Goal: Task Accomplishment & Management: Use online tool/utility

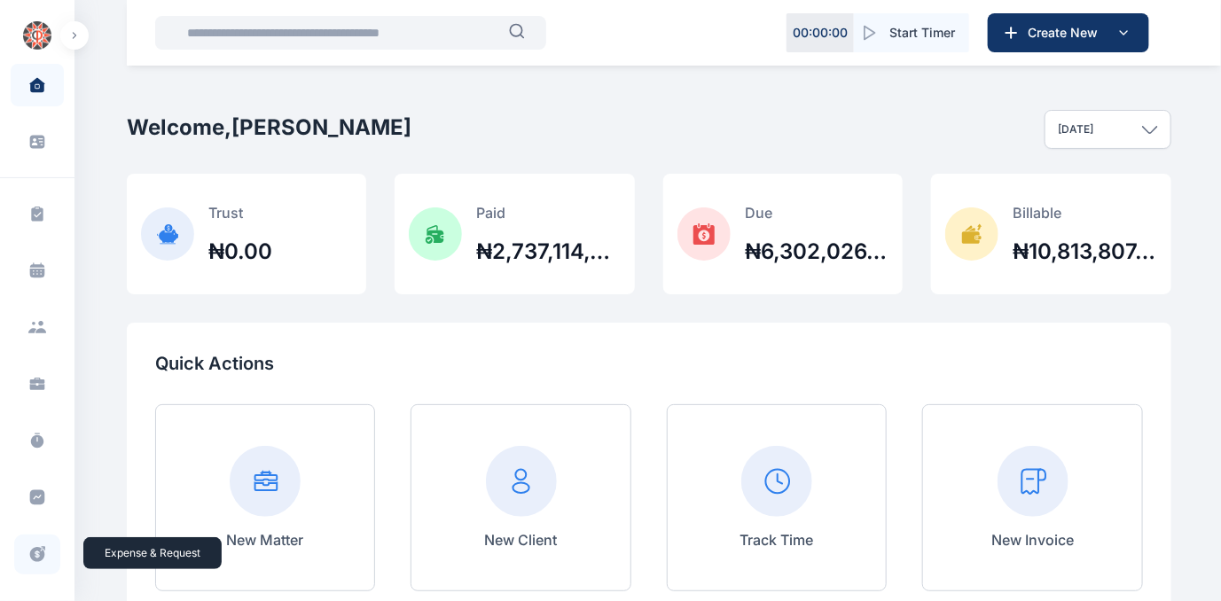
click at [35, 553] on icon at bounding box center [37, 554] width 15 height 15
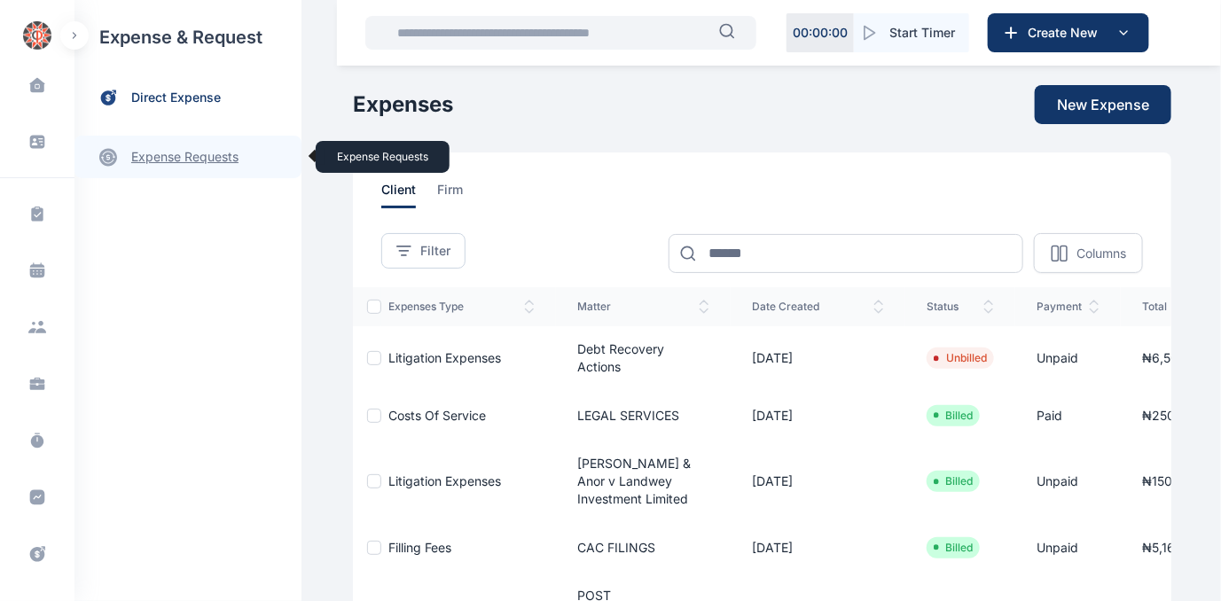
click at [142, 153] on link "expense requests expense requests" at bounding box center [188, 157] width 227 height 43
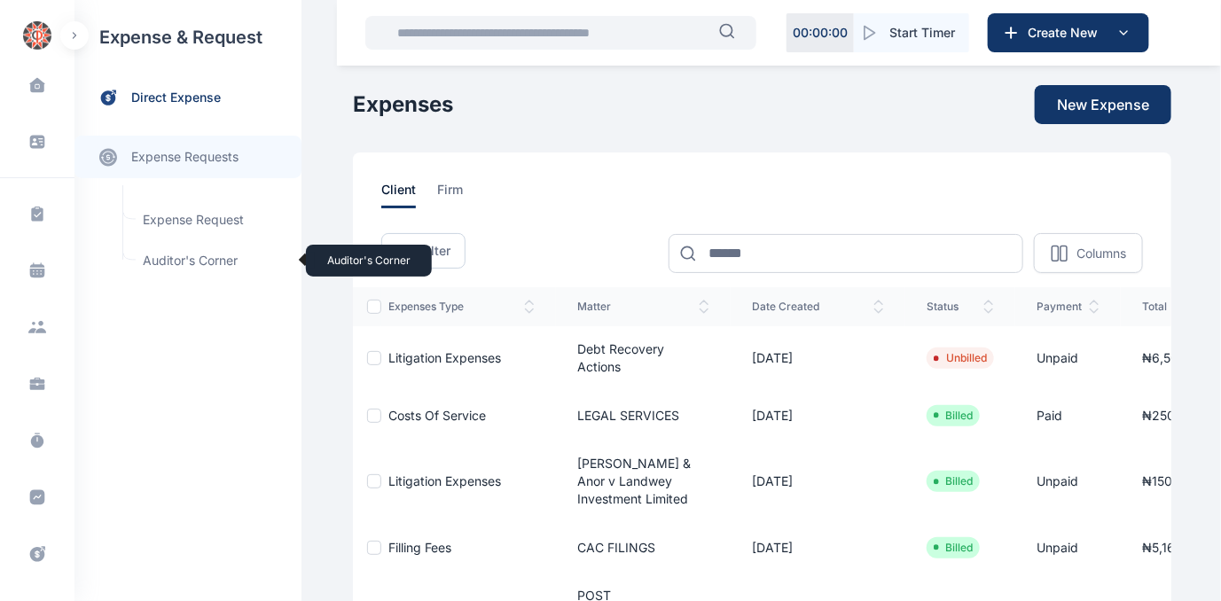
click at [160, 260] on span "Auditor's Corner Auditor's Corner" at bounding box center [212, 261] width 161 height 34
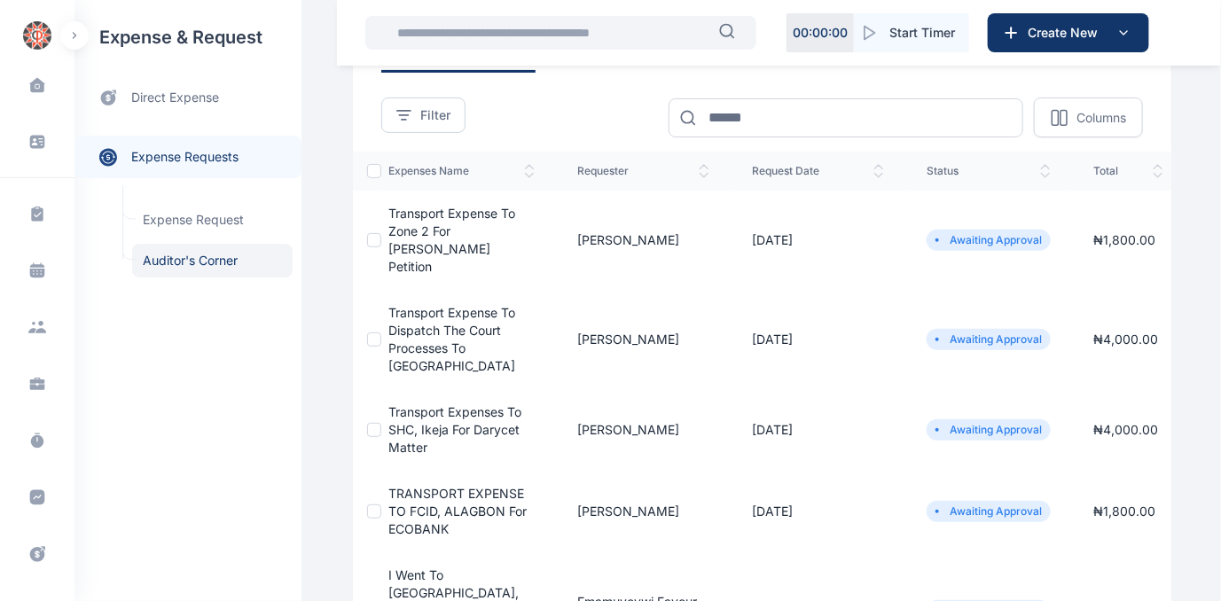
scroll to position [161, 0]
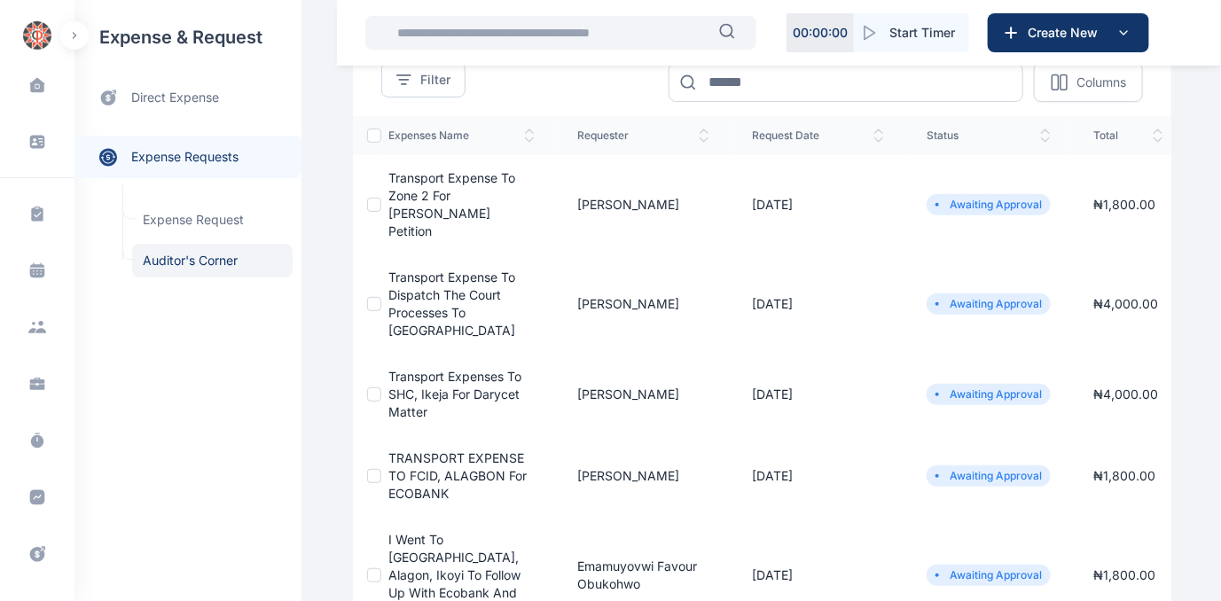
click at [420, 451] on span "TRANSPORT EXPENSE TO FCID, ALAGBON for ECOBANK" at bounding box center [458, 476] width 138 height 51
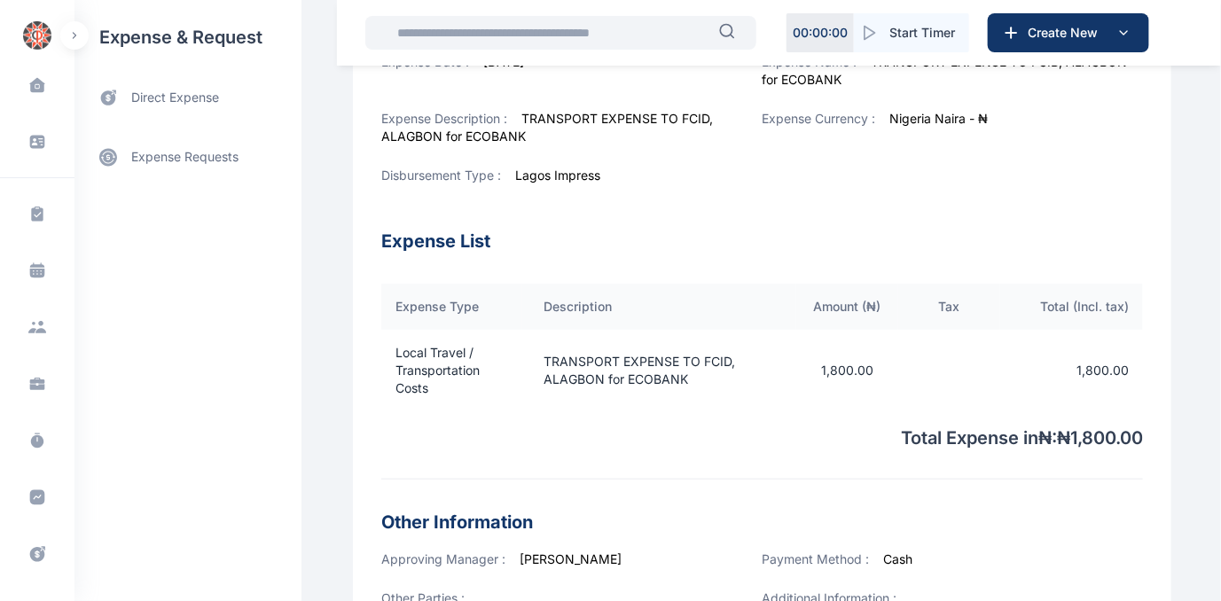
scroll to position [564, 0]
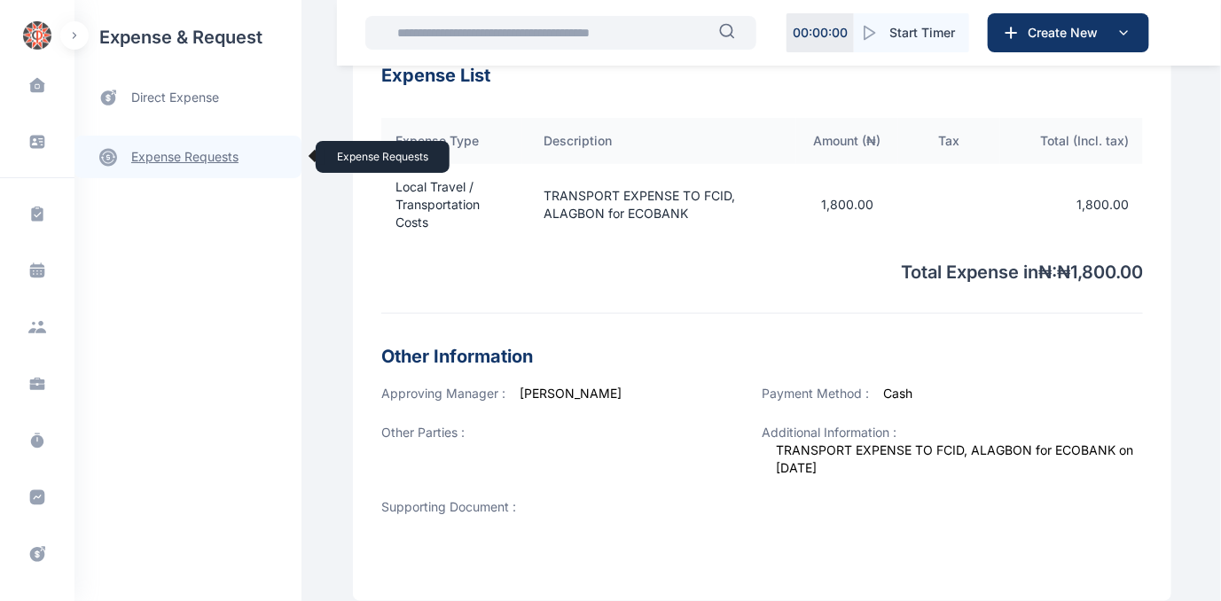
click at [193, 154] on link "expense requests expense requests" at bounding box center [188, 157] width 227 height 43
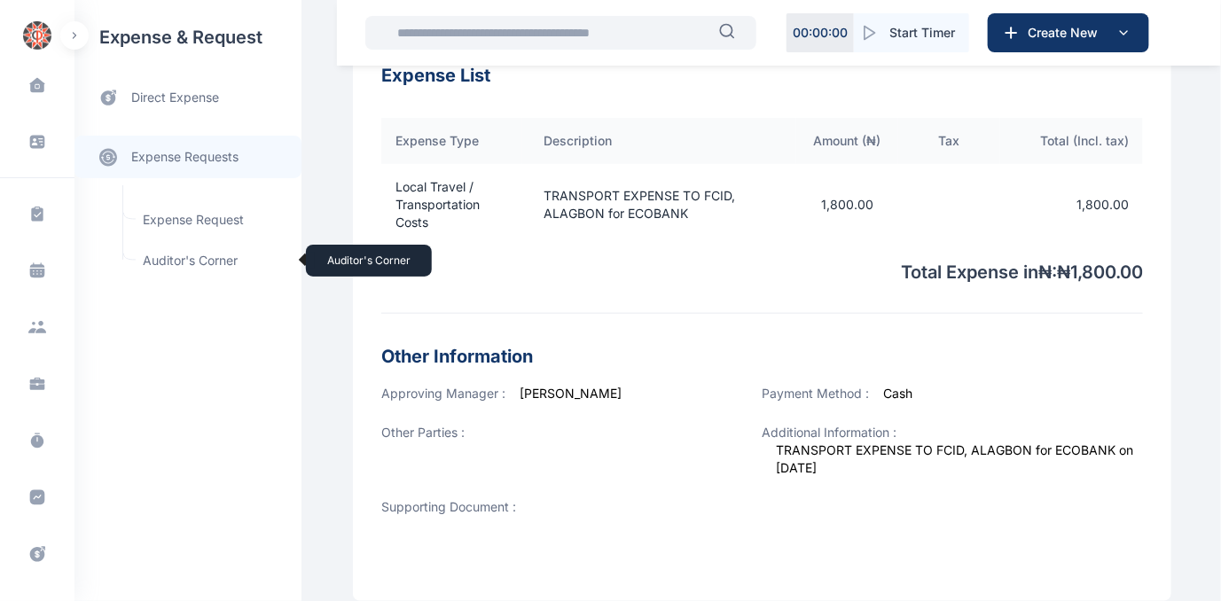
click at [150, 263] on span "Auditor's Corner Auditor's Corner" at bounding box center [212, 261] width 161 height 34
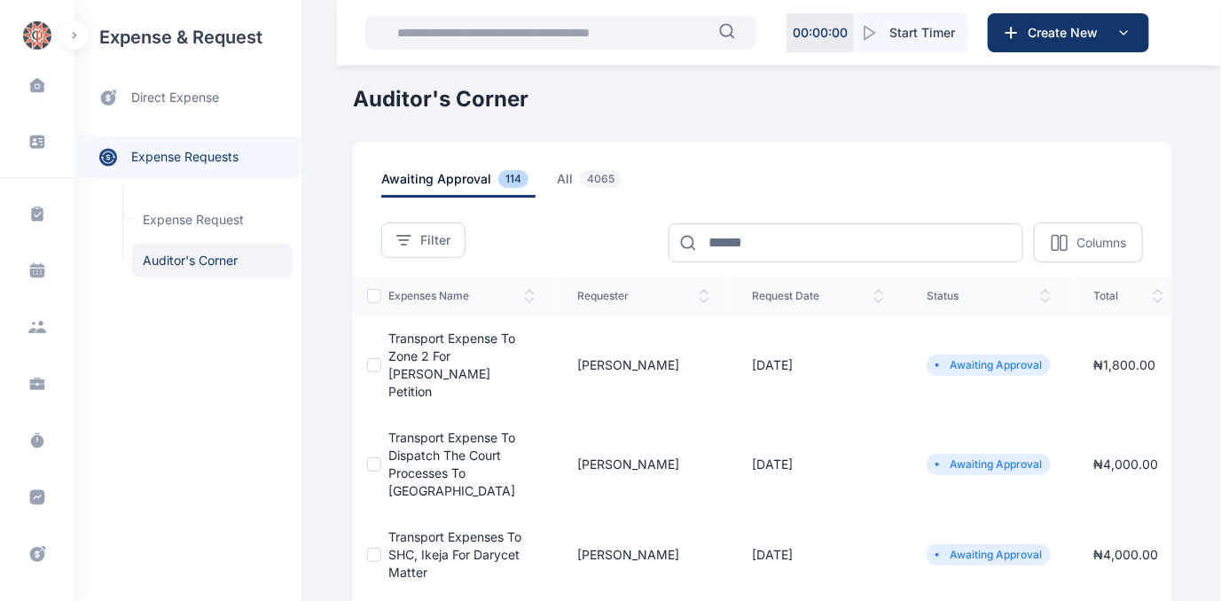
scroll to position [161, 0]
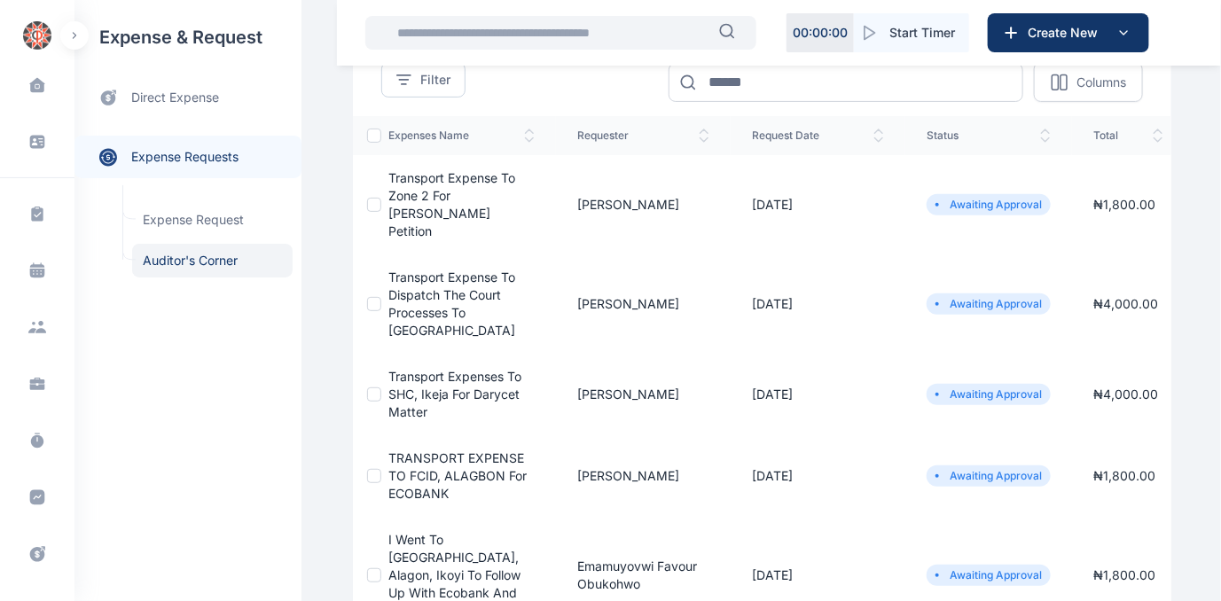
click at [430, 451] on span "TRANSPORT EXPENSE TO FCID, ALAGBON for ECOBANK" at bounding box center [458, 476] width 138 height 51
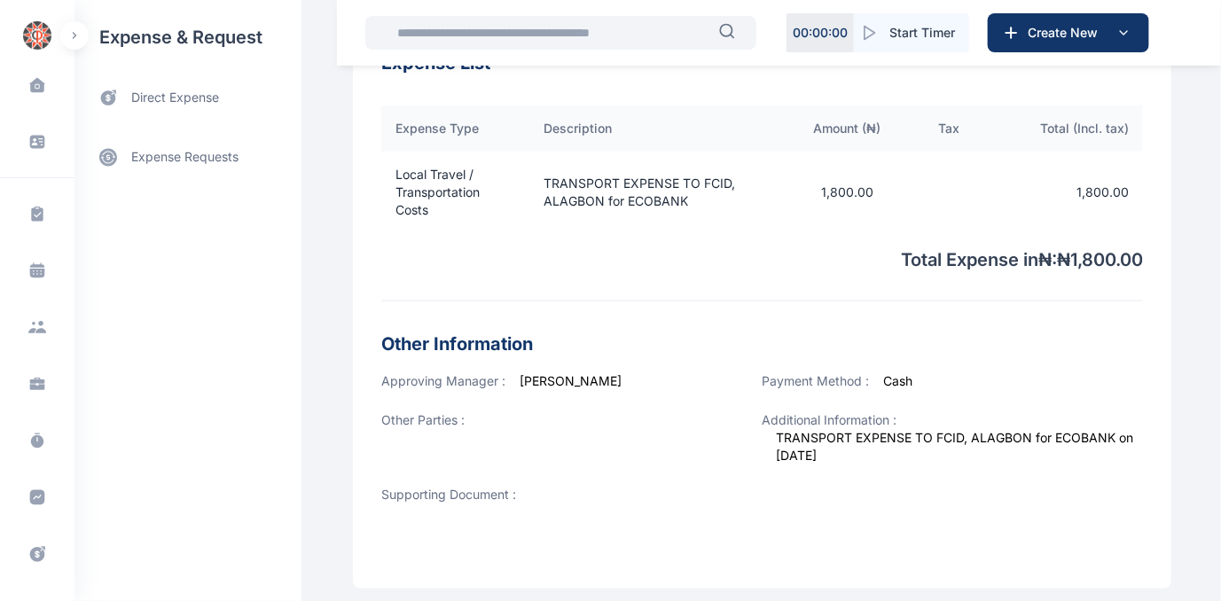
scroll to position [695, 0]
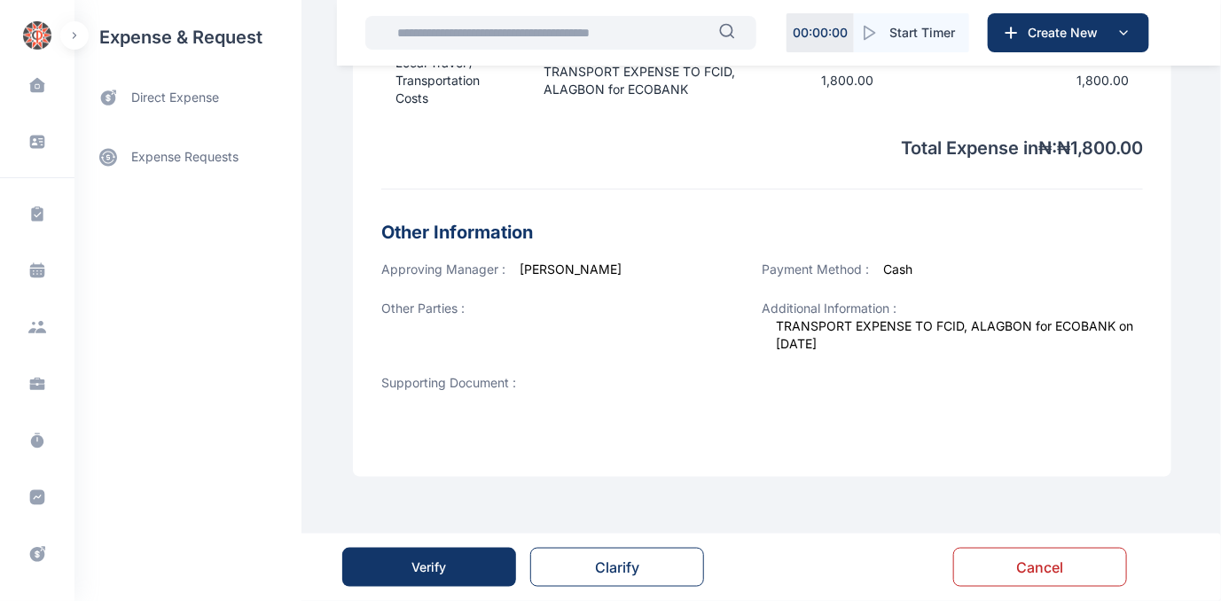
click at [397, 572] on button "Verify" at bounding box center [429, 567] width 174 height 39
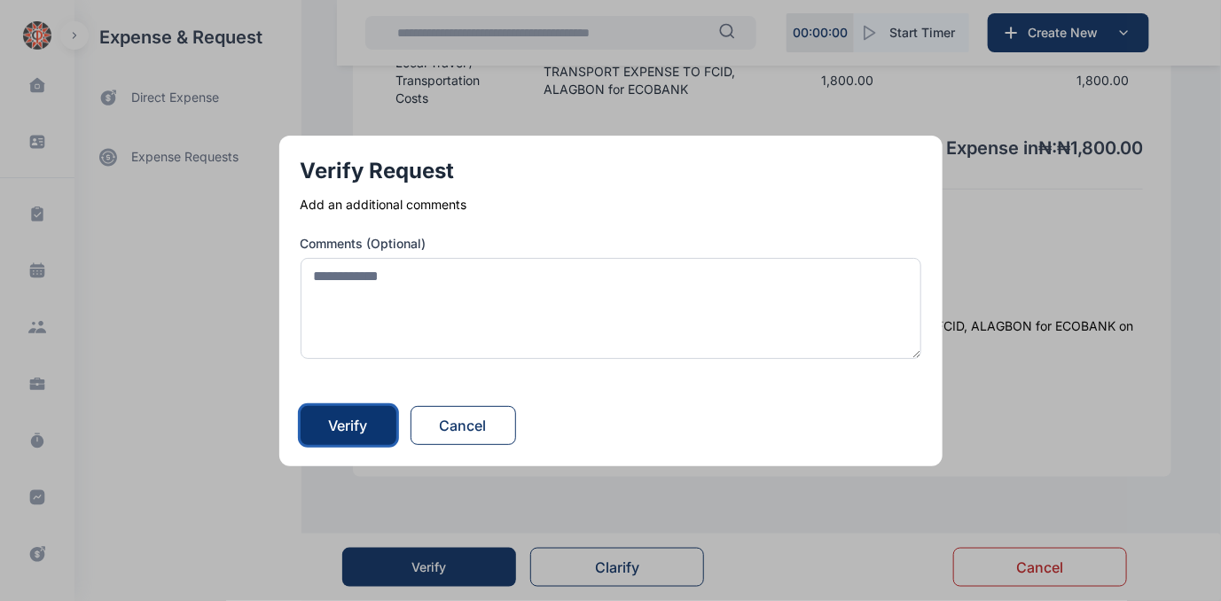
click at [351, 420] on div "Verify" at bounding box center [348, 425] width 39 height 21
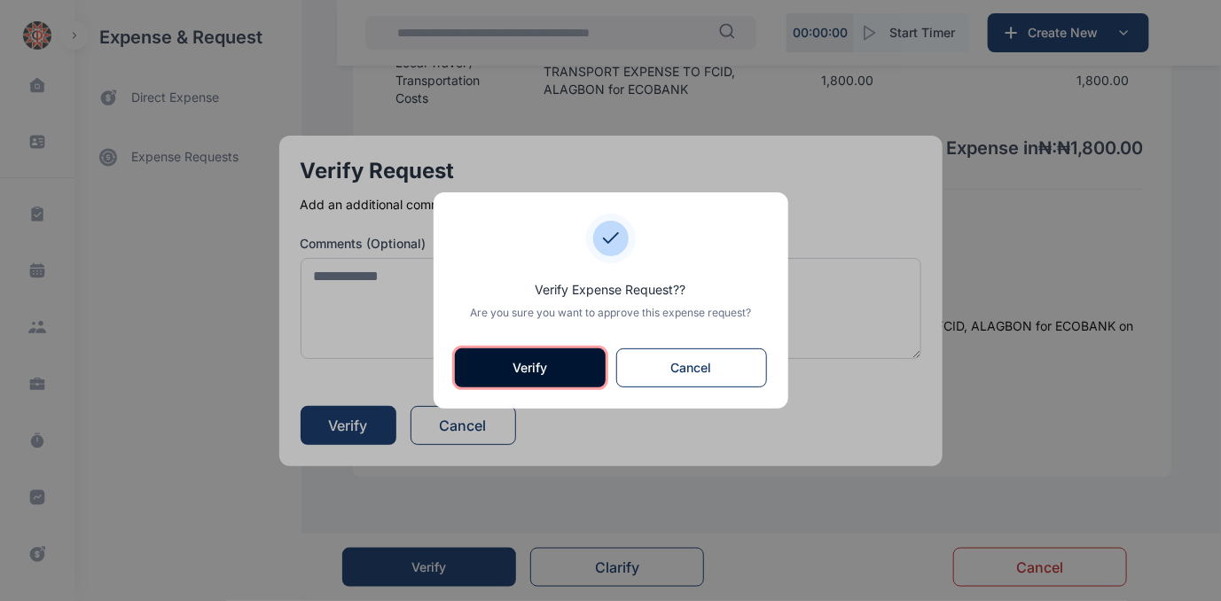
click at [515, 370] on button "Verify" at bounding box center [530, 368] width 151 height 39
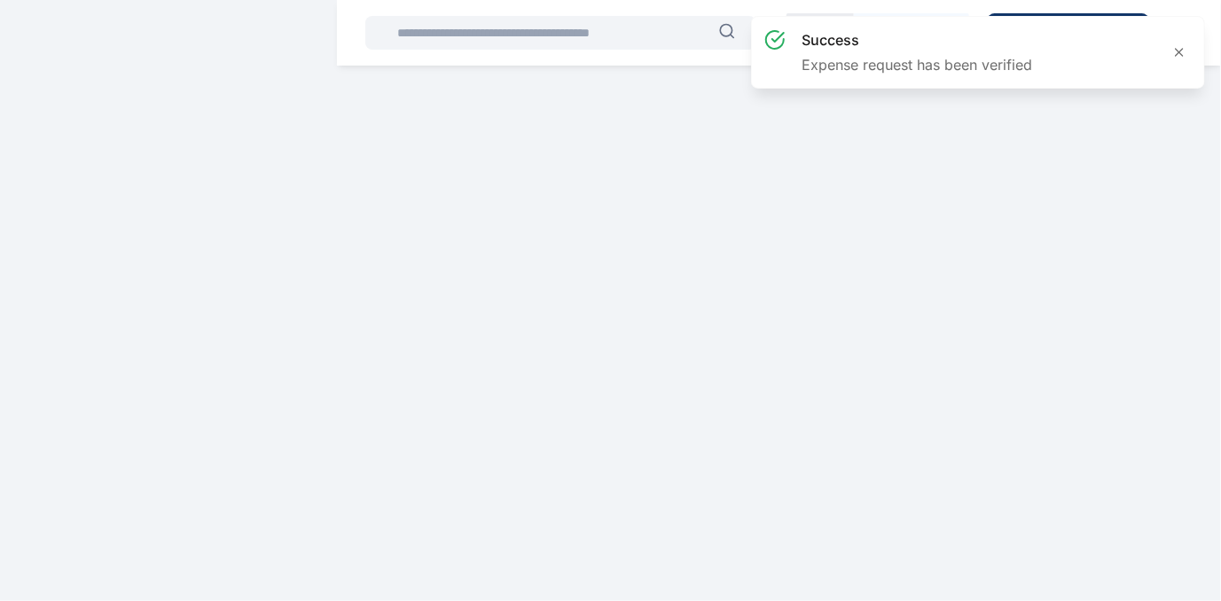
scroll to position [0, 0]
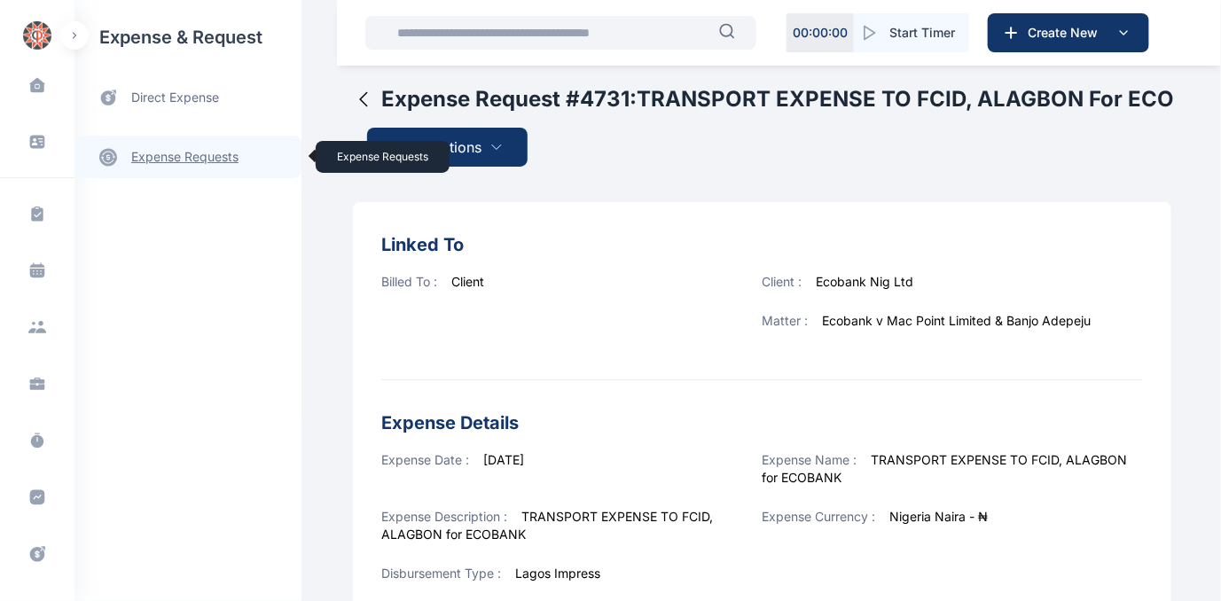
click at [188, 154] on link "expense requests expense requests" at bounding box center [188, 157] width 227 height 43
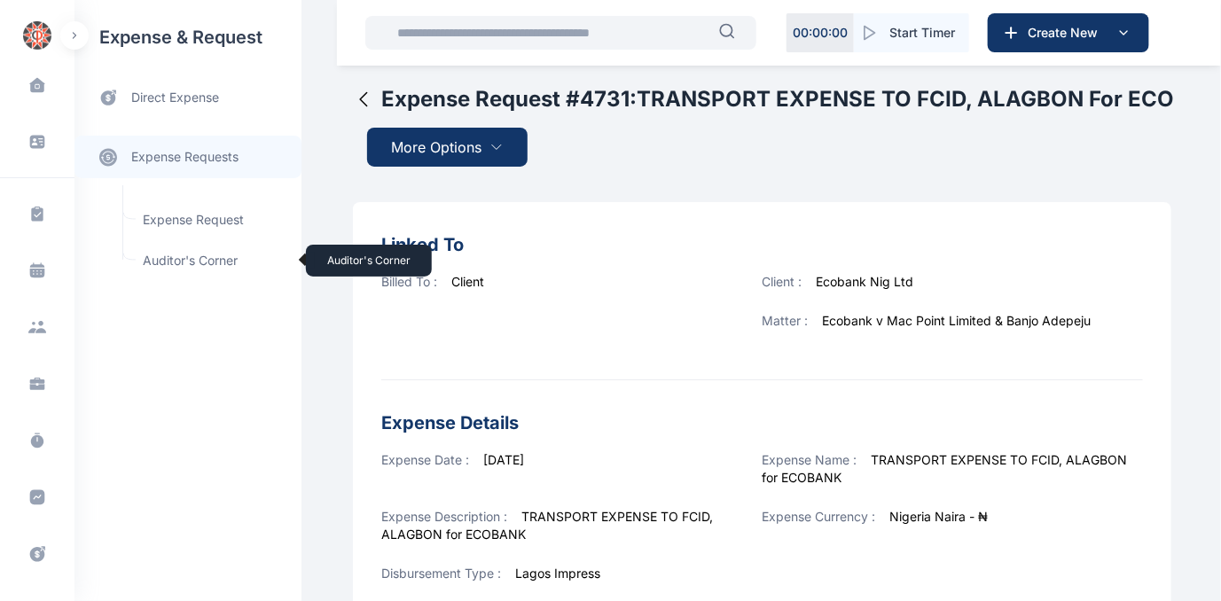
click at [185, 256] on span "Auditor's Corner Auditor's Corner" at bounding box center [212, 261] width 161 height 34
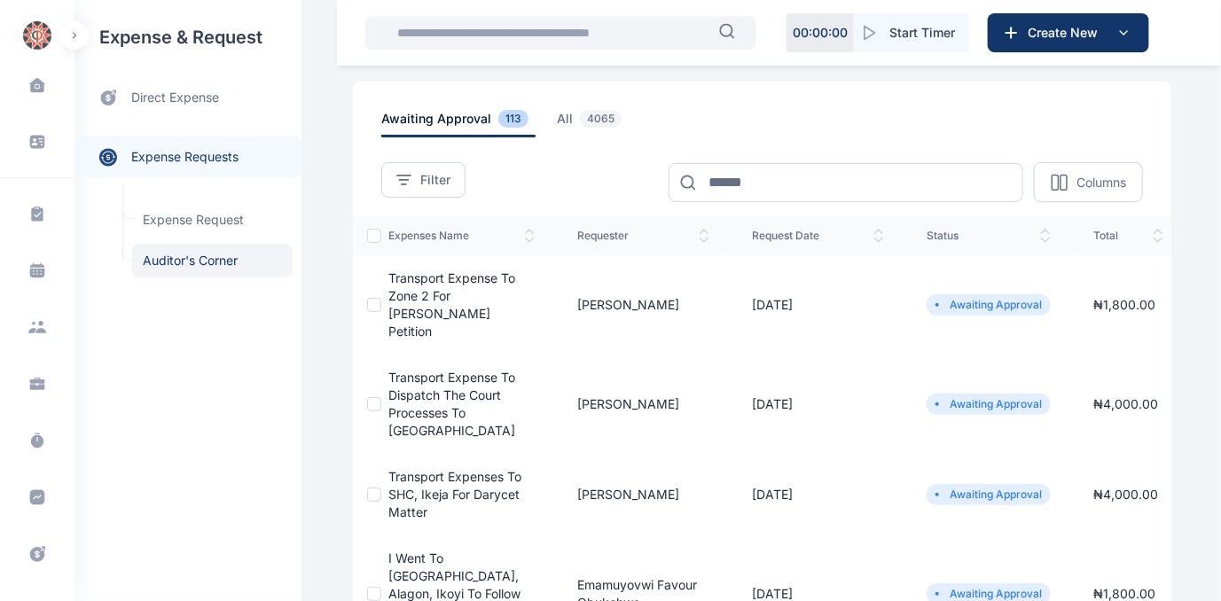
scroll to position [161, 0]
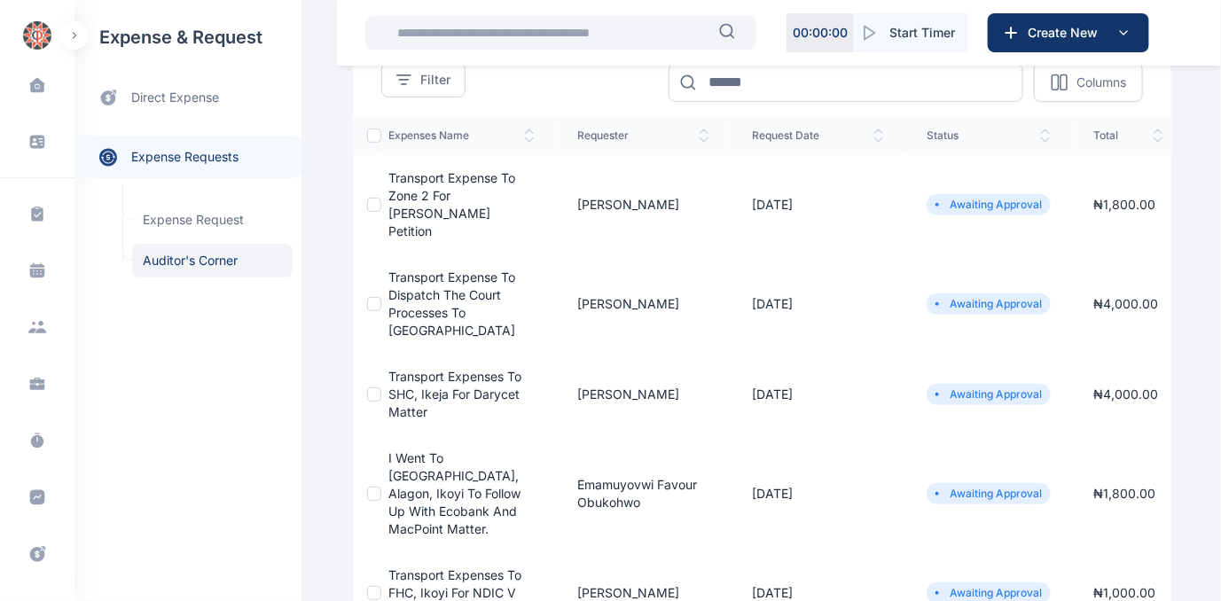
click at [444, 369] on span "Transport Expenses to SHC, Ikeja for Darycet Matter" at bounding box center [455, 394] width 133 height 51
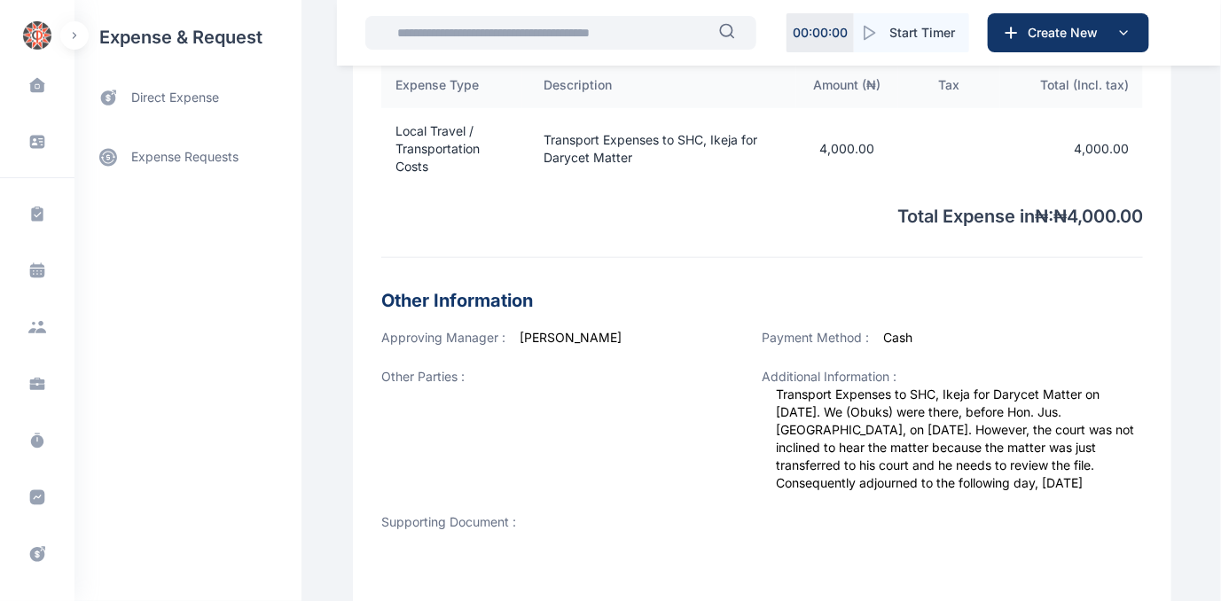
scroll to position [784, 0]
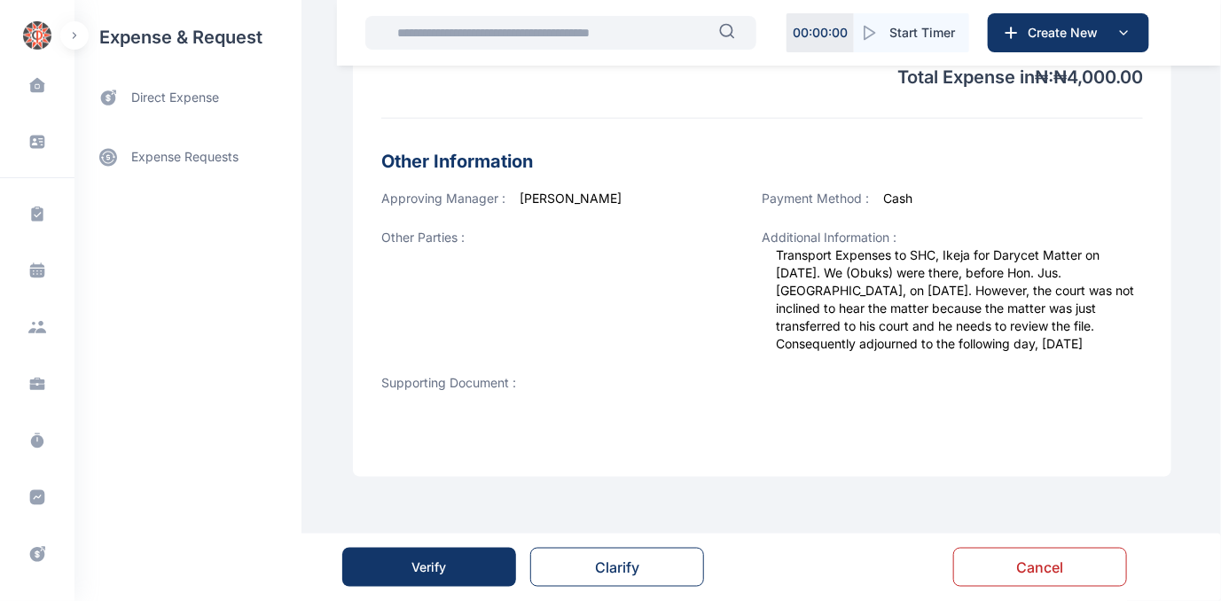
click at [449, 561] on button "Verify" at bounding box center [429, 567] width 174 height 39
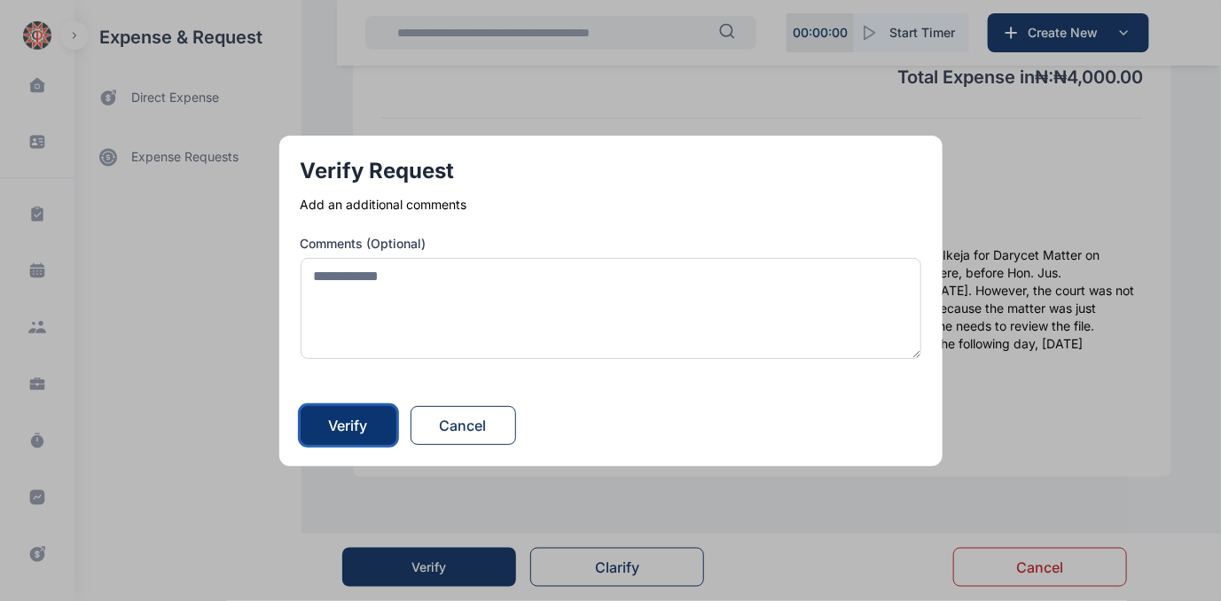
click at [366, 426] on div "Verify" at bounding box center [348, 425] width 39 height 21
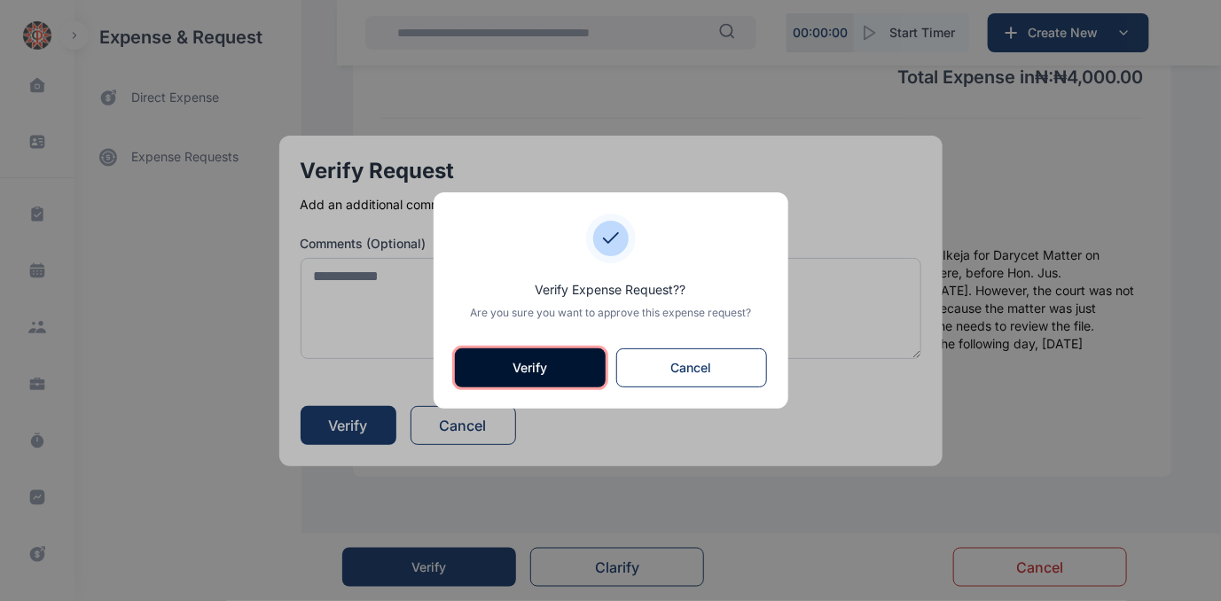
click at [502, 367] on button "Verify" at bounding box center [530, 368] width 151 height 39
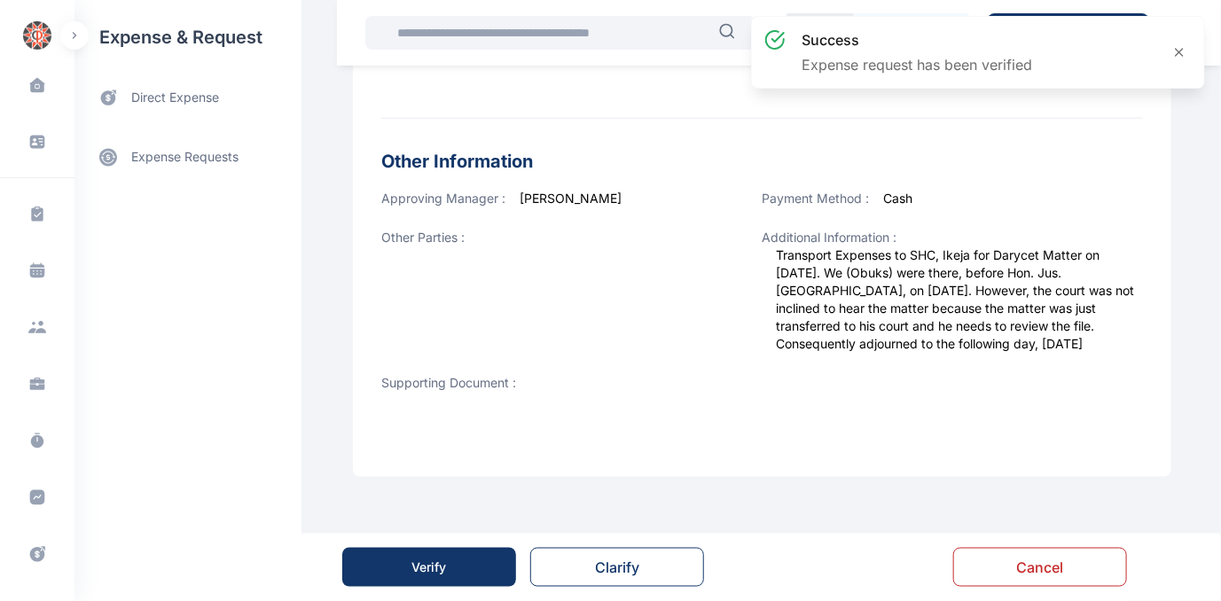
click at [419, 561] on div "Verify" at bounding box center [429, 568] width 35 height 18
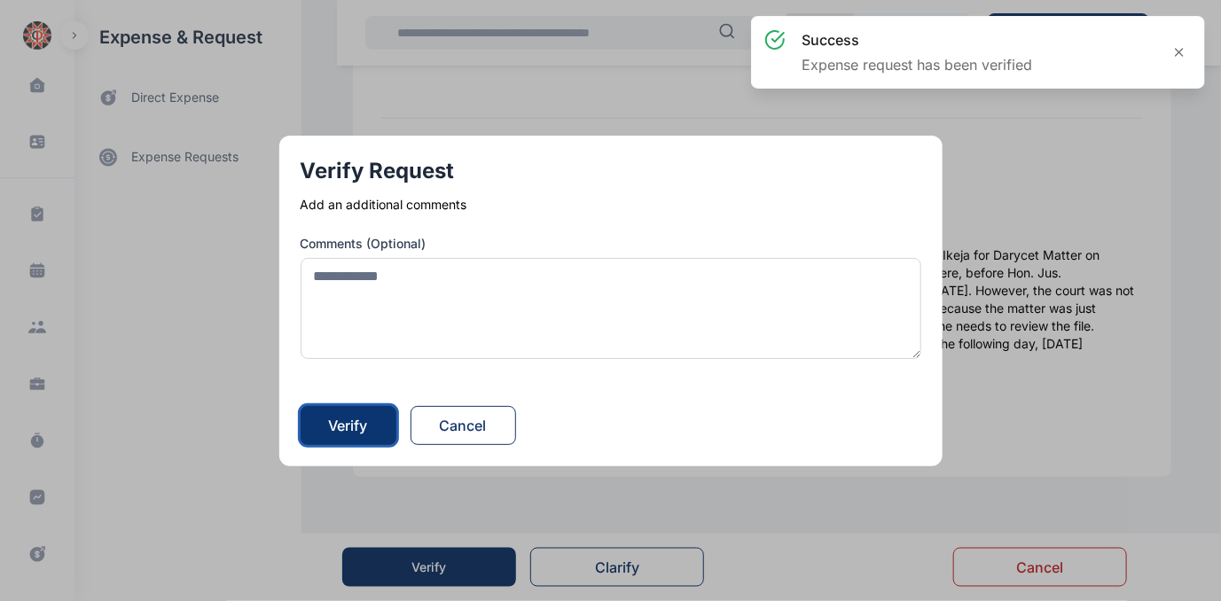
click at [364, 429] on div "Verify" at bounding box center [348, 425] width 39 height 21
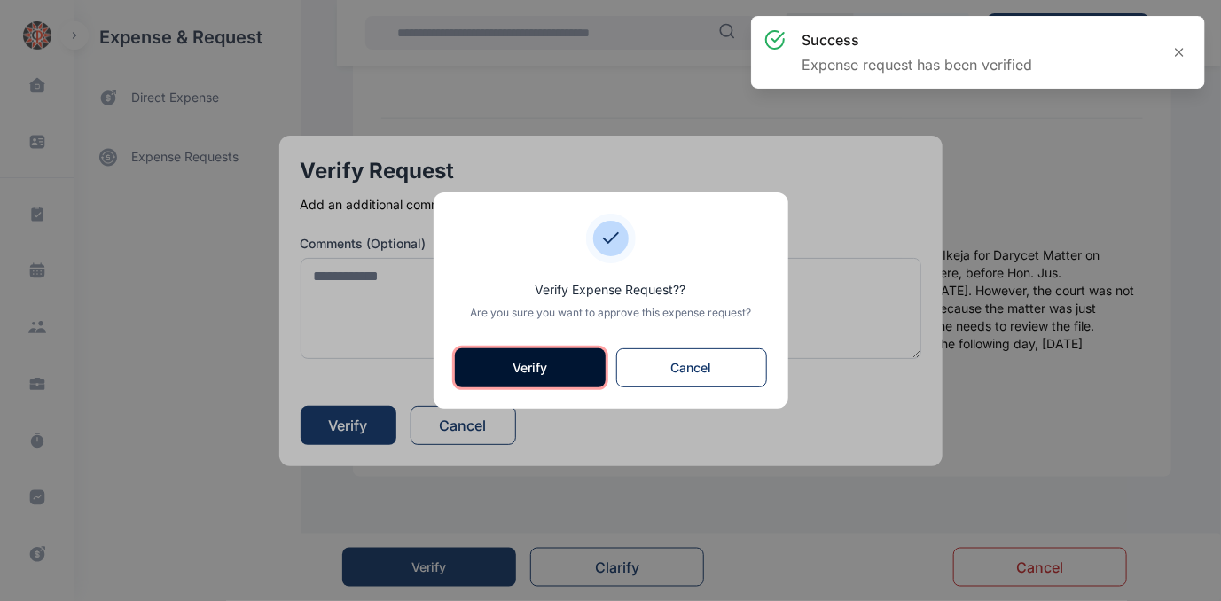
click at [515, 362] on button "Verify" at bounding box center [530, 368] width 151 height 39
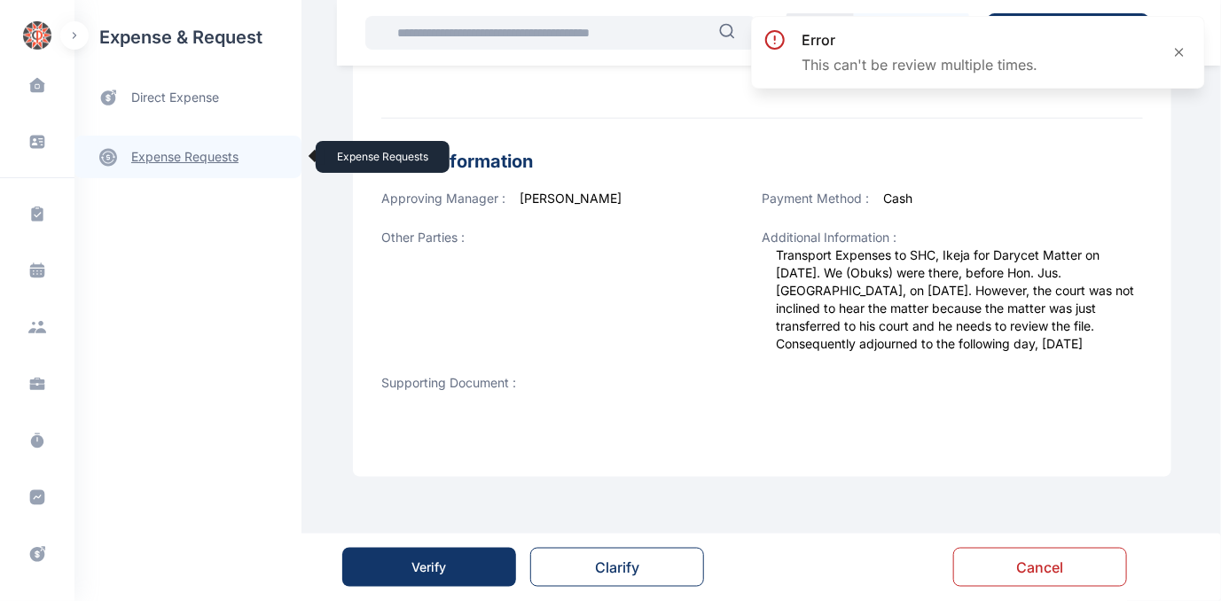
click at [196, 160] on link "expense requests expense requests" at bounding box center [188, 157] width 227 height 43
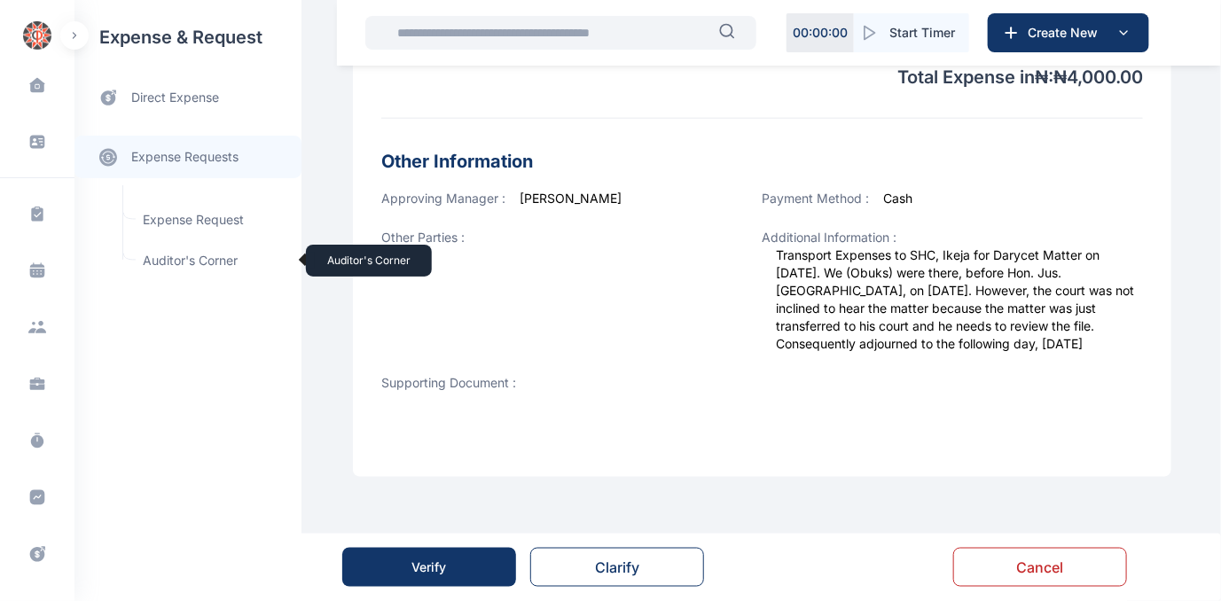
click at [188, 254] on span "Auditor's Corner Auditor's Corner" at bounding box center [212, 261] width 161 height 34
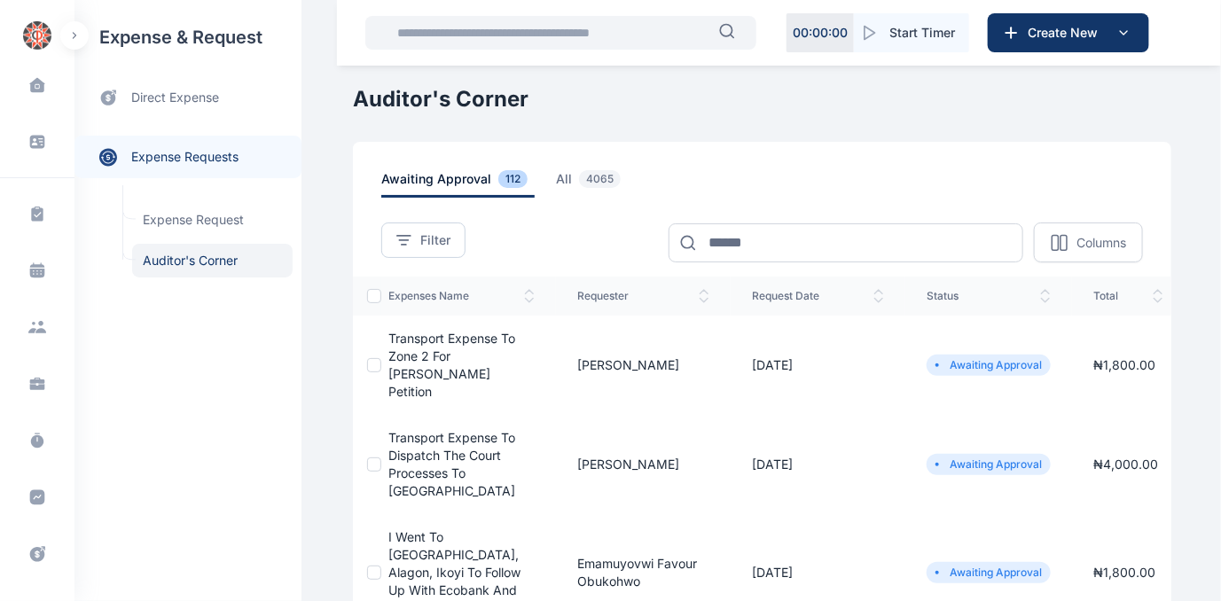
click at [437, 434] on span "Transport expense to dispatch the court processes to [GEOGRAPHIC_DATA]" at bounding box center [452, 464] width 127 height 68
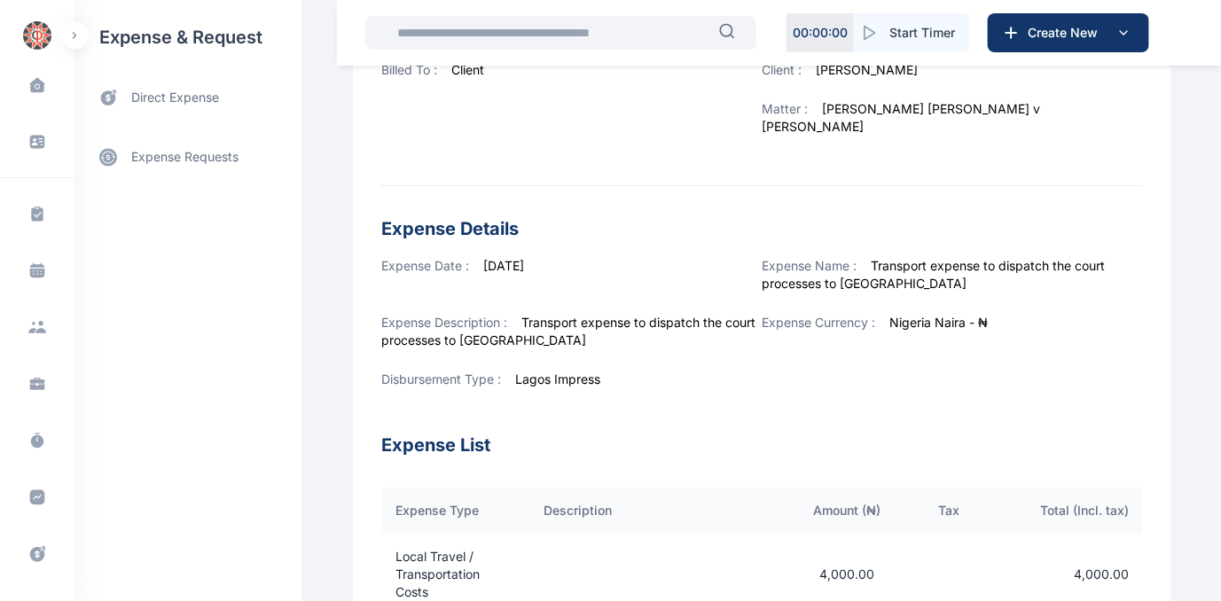
scroll to position [695, 0]
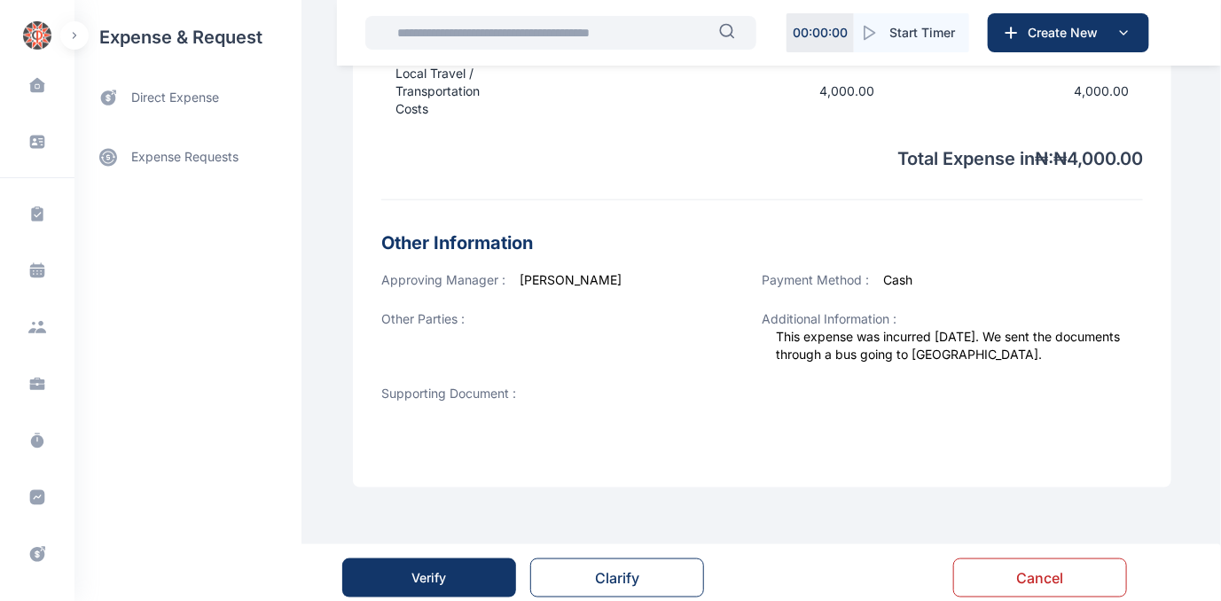
click at [428, 569] on div "Verify" at bounding box center [429, 578] width 35 height 18
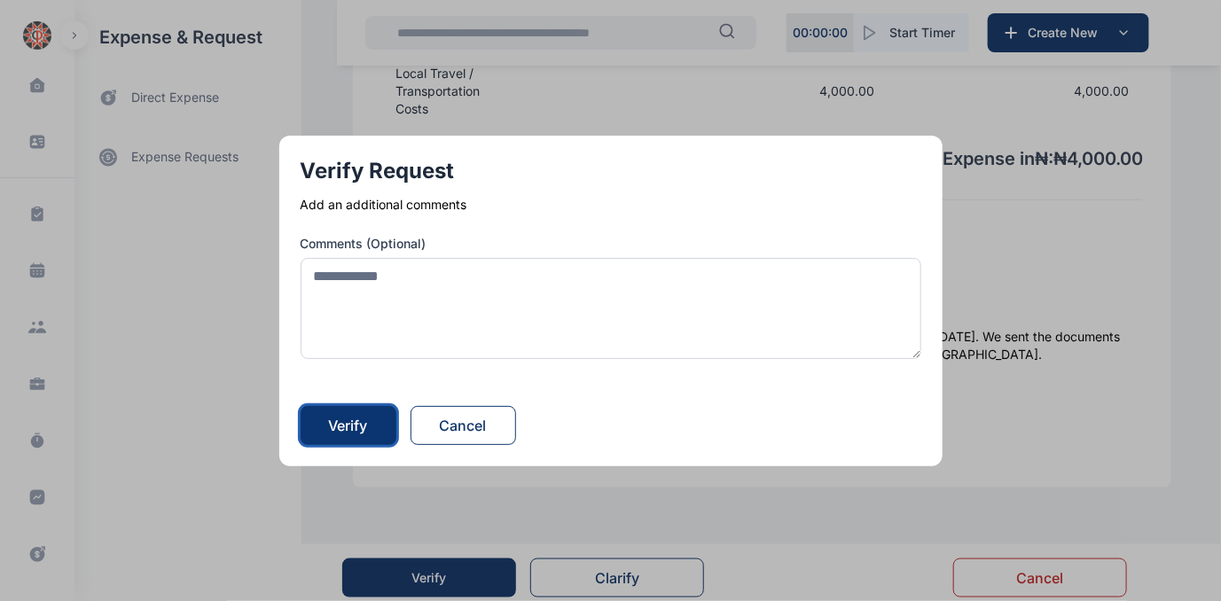
click at [336, 428] on div "Verify" at bounding box center [348, 425] width 39 height 21
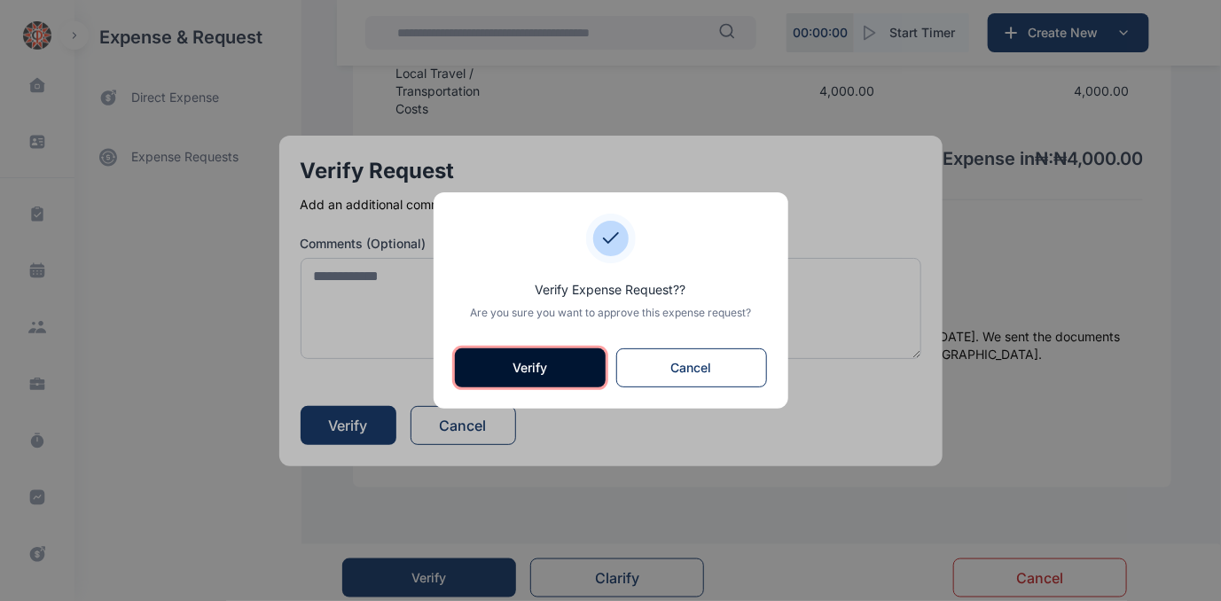
click at [491, 373] on button "Verify" at bounding box center [530, 368] width 151 height 39
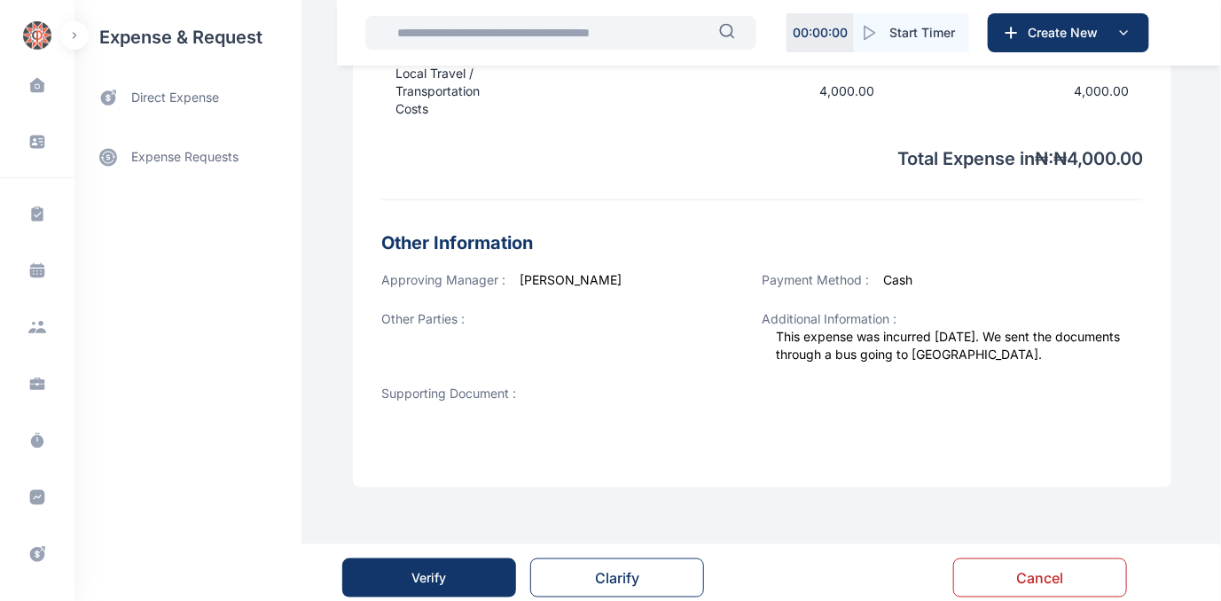
click at [420, 569] on div "Verify" at bounding box center [429, 578] width 35 height 18
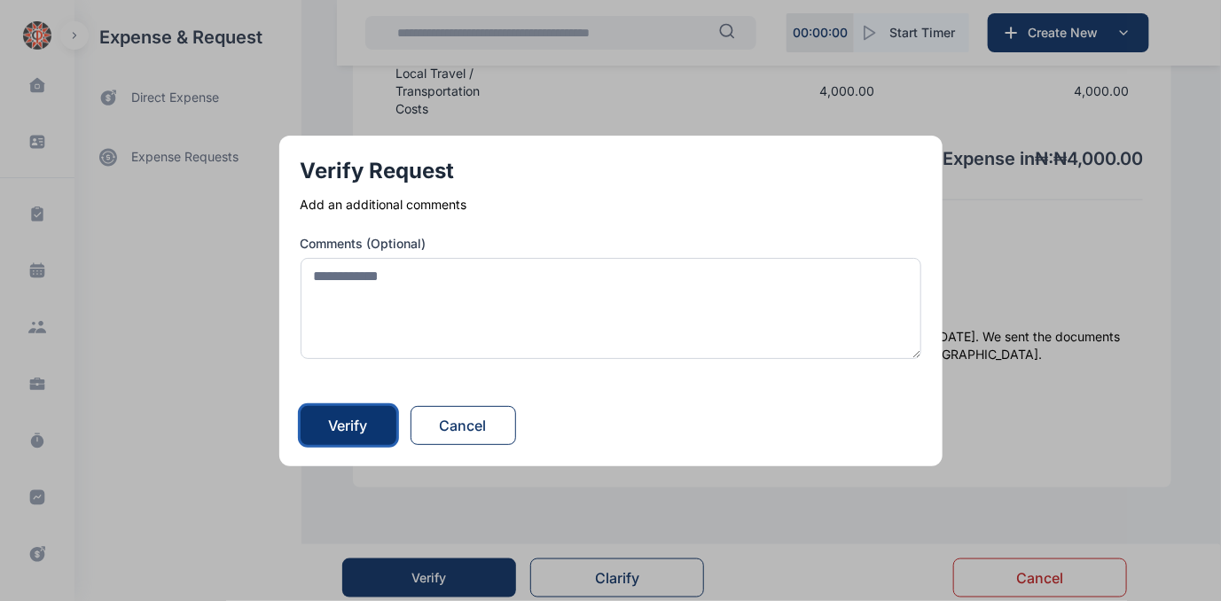
click at [352, 425] on div "Verify" at bounding box center [348, 425] width 39 height 21
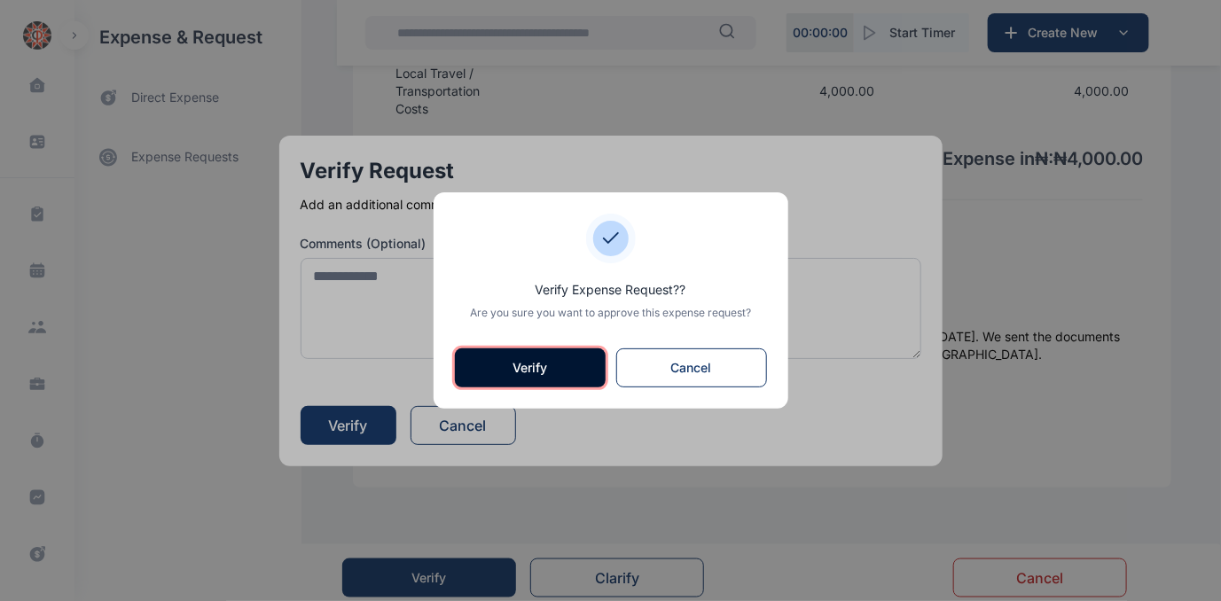
click at [484, 364] on button "Verify" at bounding box center [530, 368] width 151 height 39
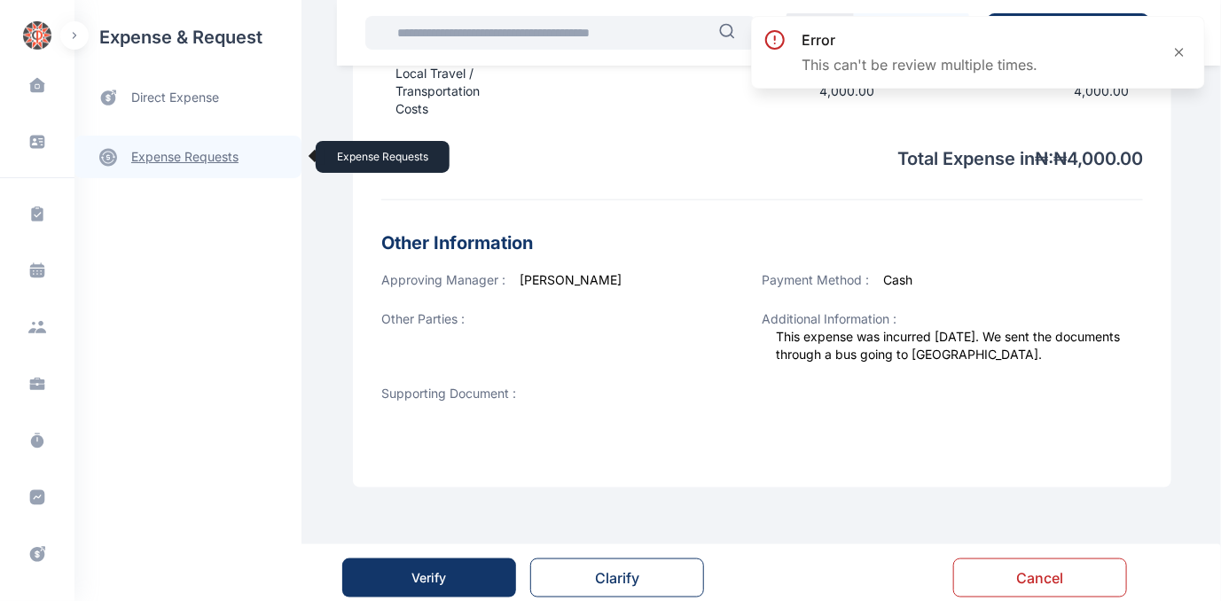
click at [165, 150] on link "expense requests expense requests" at bounding box center [188, 157] width 227 height 43
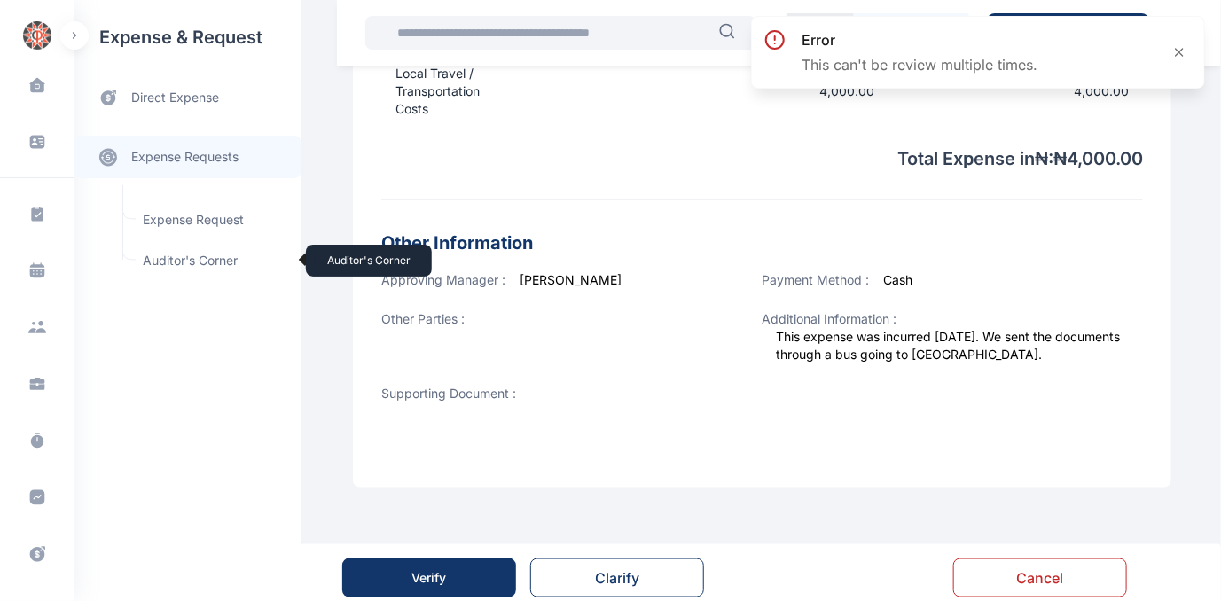
click at [165, 256] on span "Auditor's Corner Auditor's Corner" at bounding box center [212, 261] width 161 height 34
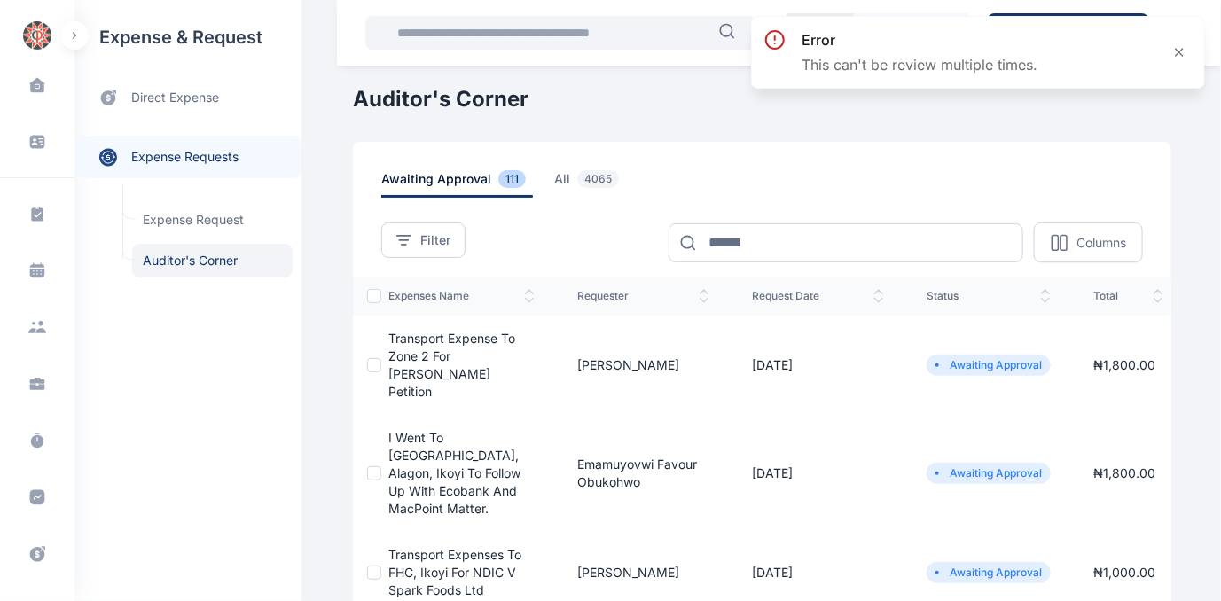
click at [404, 339] on span "Transport expense to Zone 2 for [PERSON_NAME] Petition" at bounding box center [452, 365] width 127 height 68
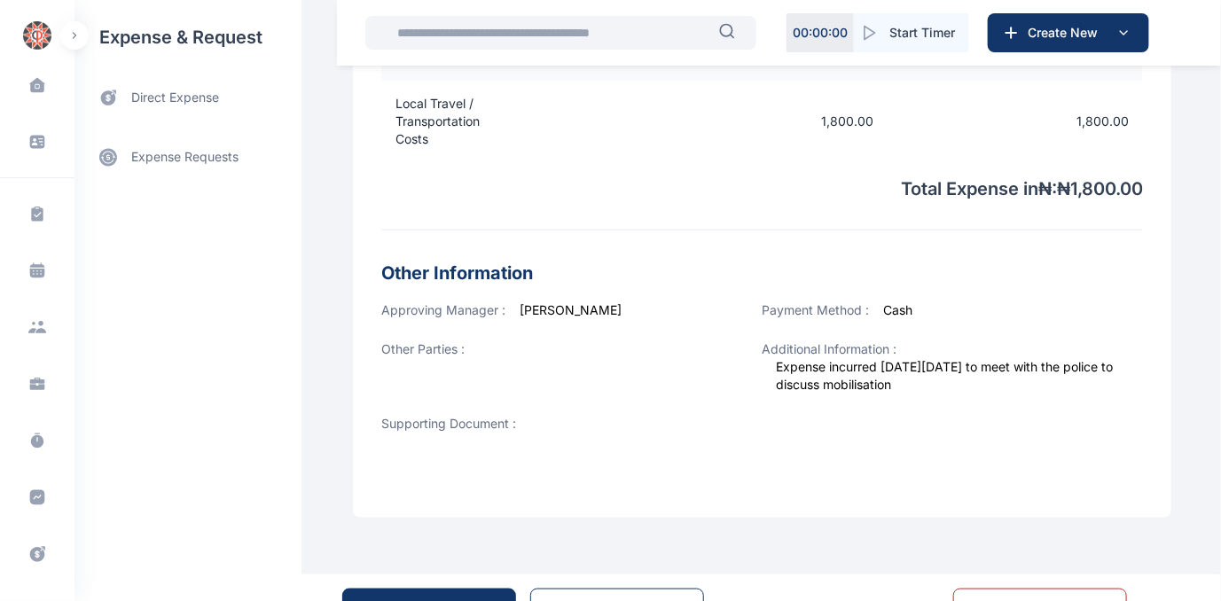
scroll to position [695, 0]
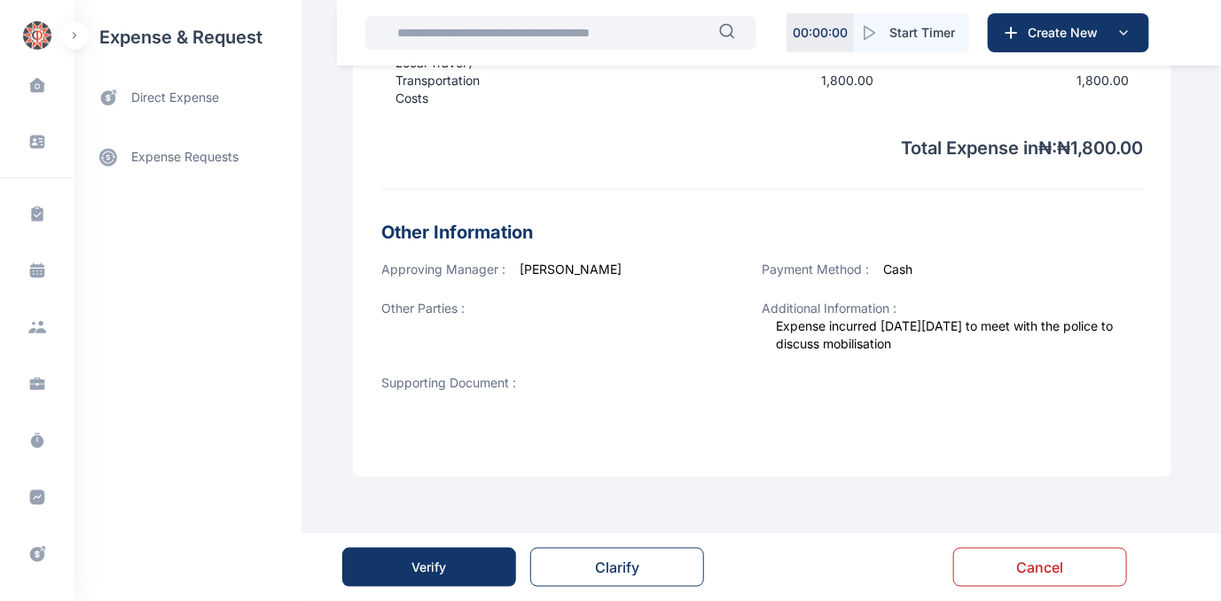
click at [404, 573] on button "Verify" at bounding box center [429, 567] width 174 height 39
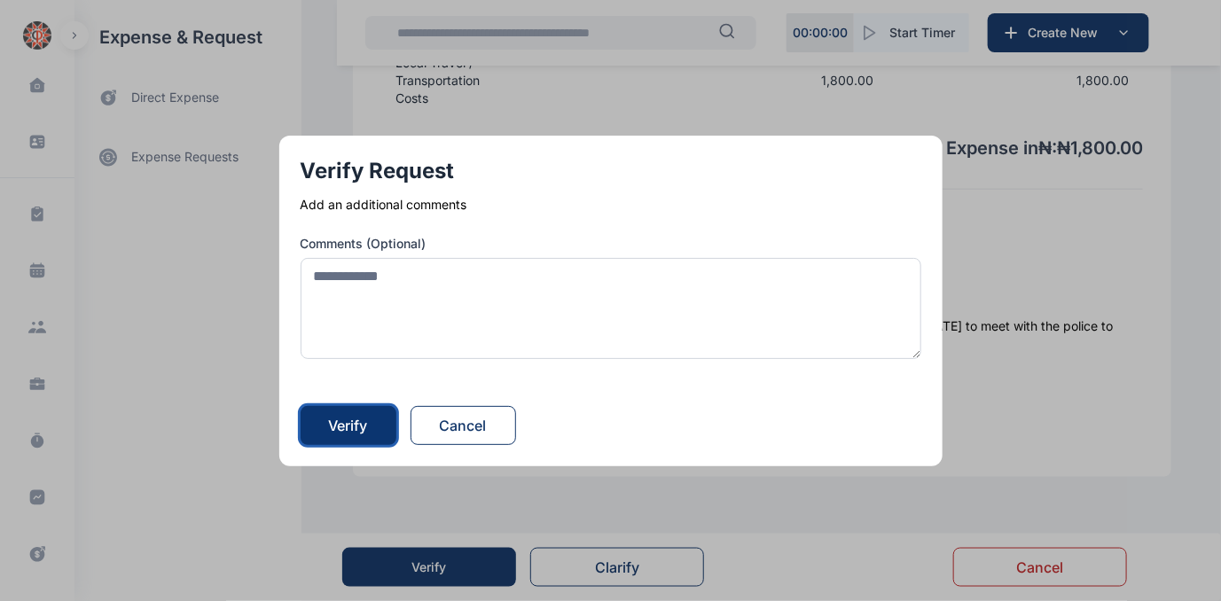
click at [363, 436] on button "Verify" at bounding box center [349, 425] width 96 height 39
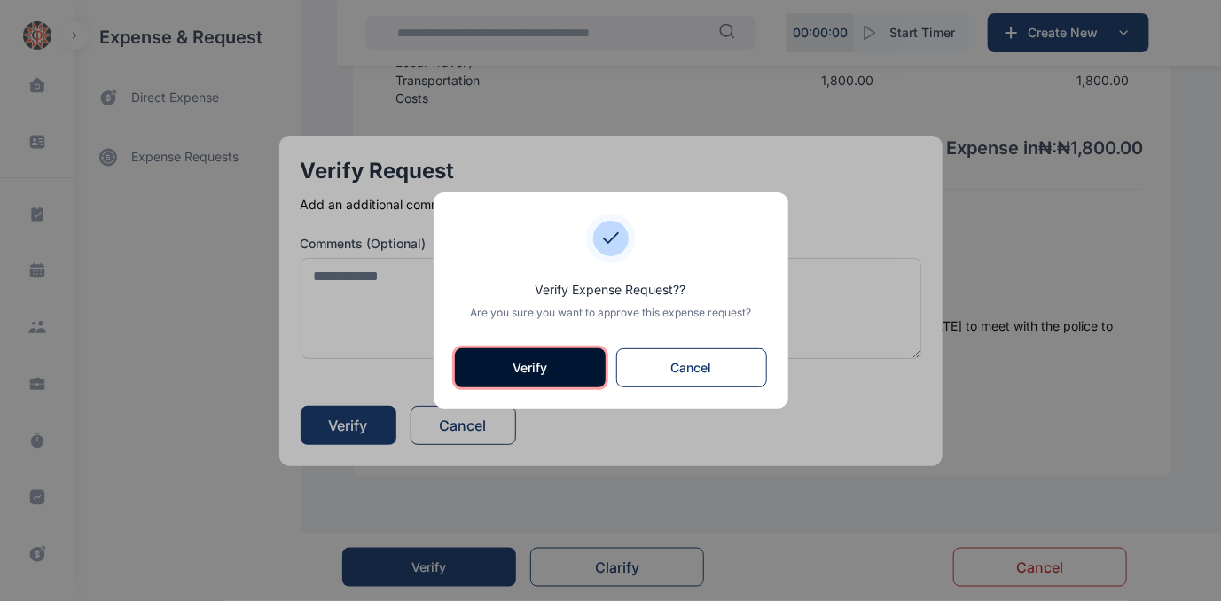
click at [518, 367] on button "Verify" at bounding box center [530, 368] width 151 height 39
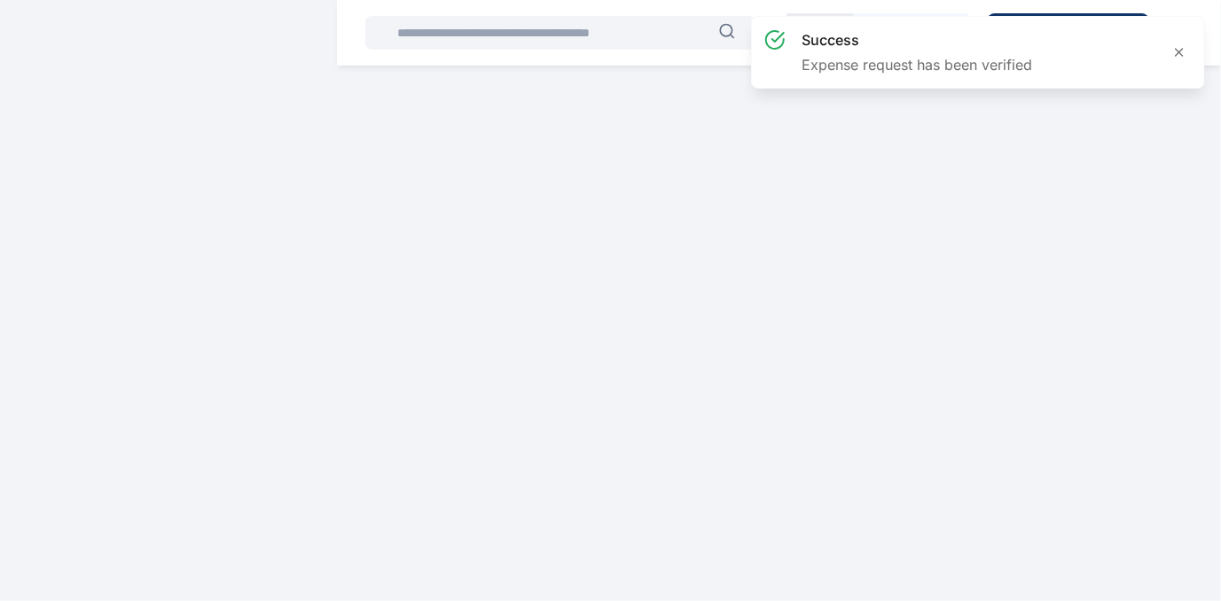
scroll to position [0, 0]
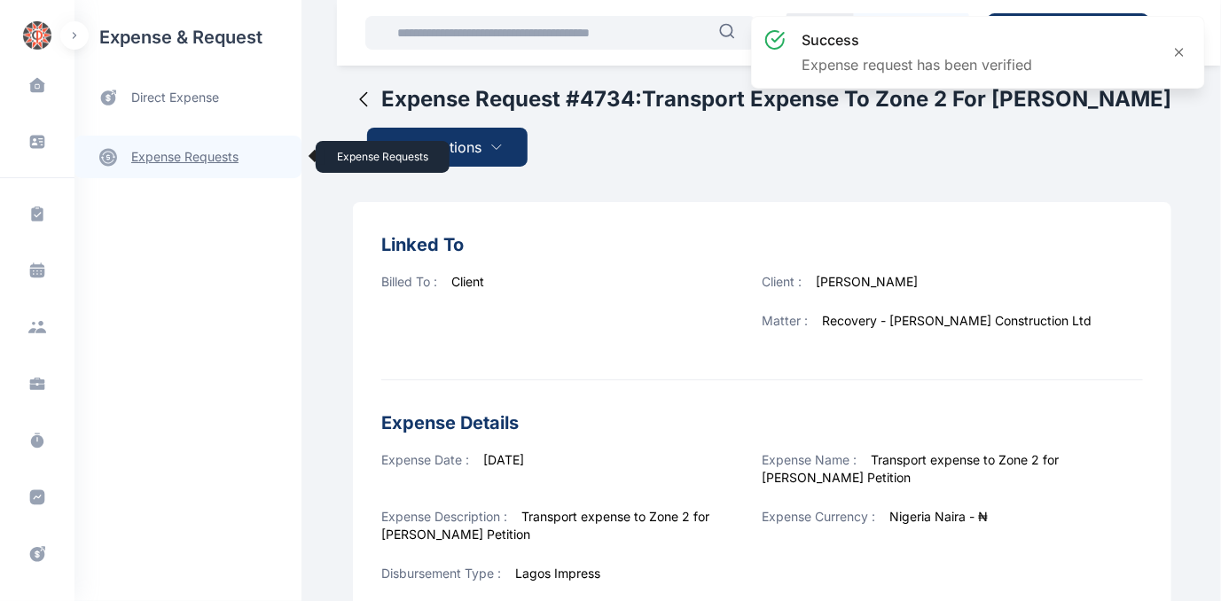
click at [212, 153] on link "expense requests expense requests" at bounding box center [188, 157] width 227 height 43
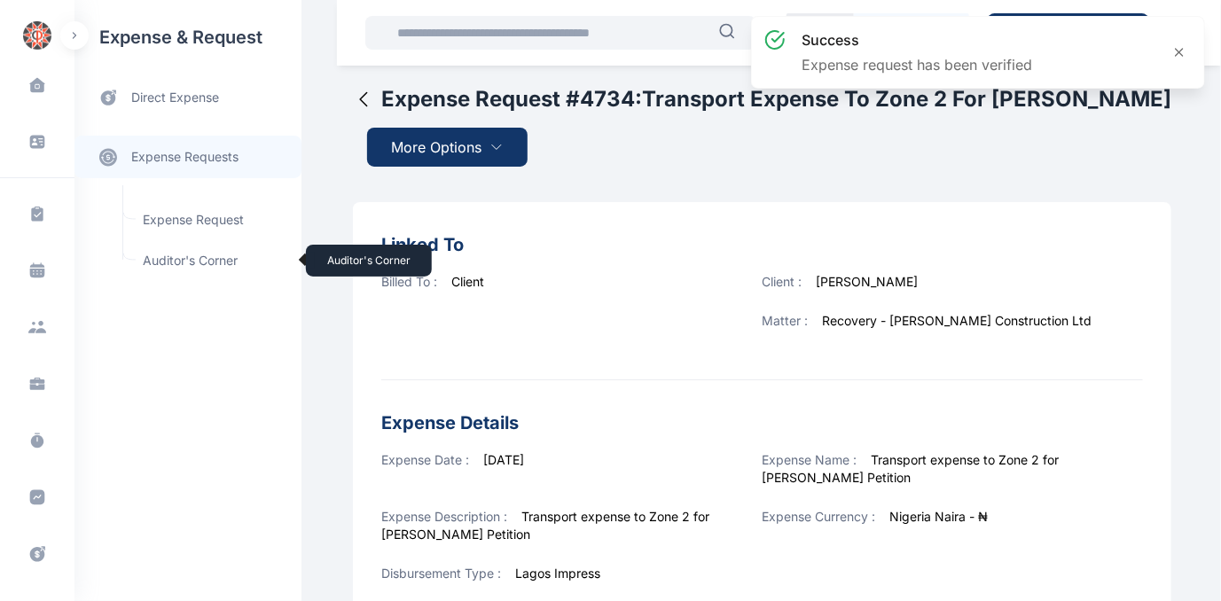
click at [182, 255] on span "Auditor's Corner Auditor's Corner" at bounding box center [212, 261] width 161 height 34
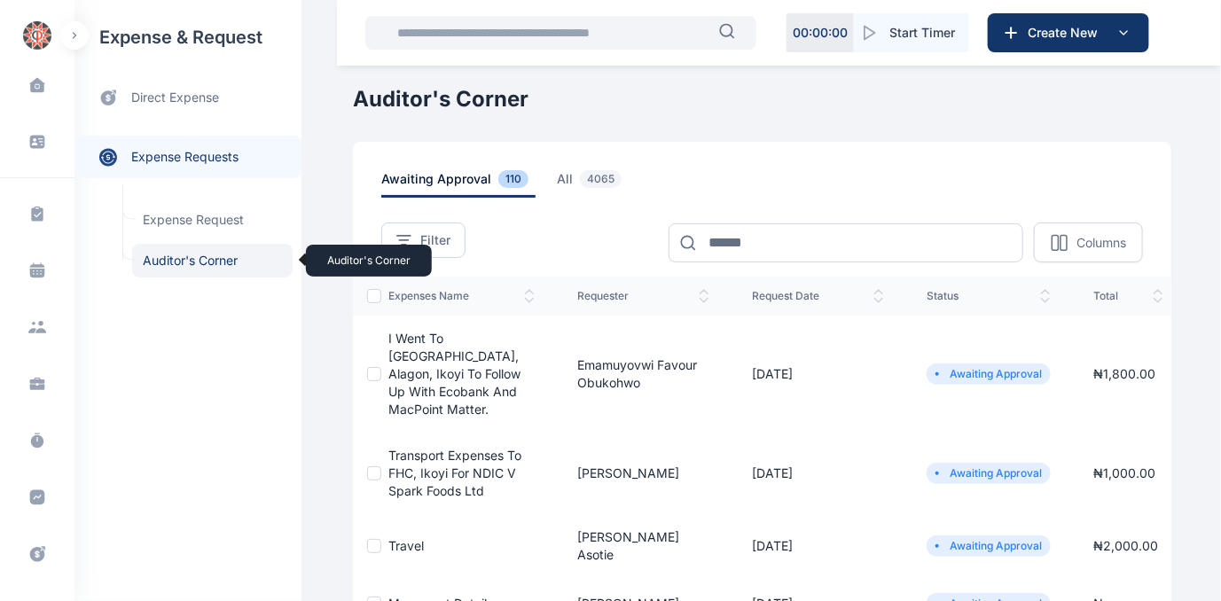
click at [206, 260] on span "Auditor's Corner Auditor's Corner" at bounding box center [212, 261] width 161 height 34
click at [190, 261] on span "Auditor's Corner Auditor's Corner" at bounding box center [212, 261] width 161 height 34
click at [184, 259] on span "Auditor's Corner Auditor's Corner" at bounding box center [212, 261] width 161 height 34
click at [168, 257] on span "Auditor's Corner Auditor's Corner" at bounding box center [212, 261] width 161 height 34
